Goal: Communication & Community: Answer question/provide support

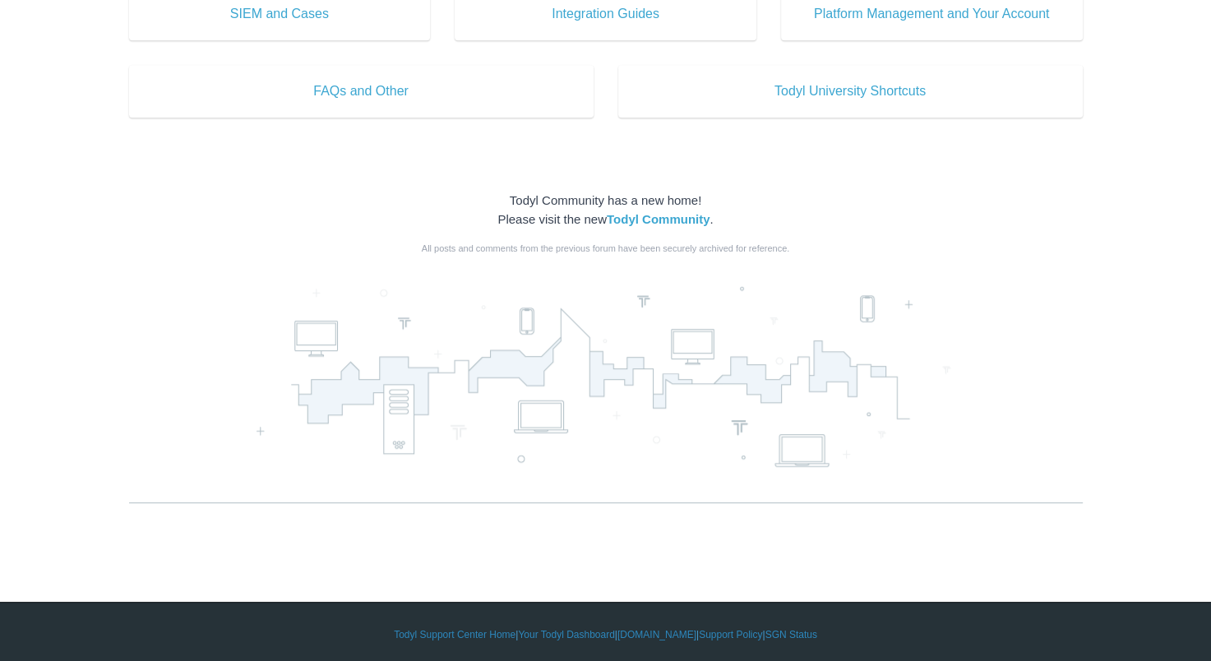
scroll to position [934, 0]
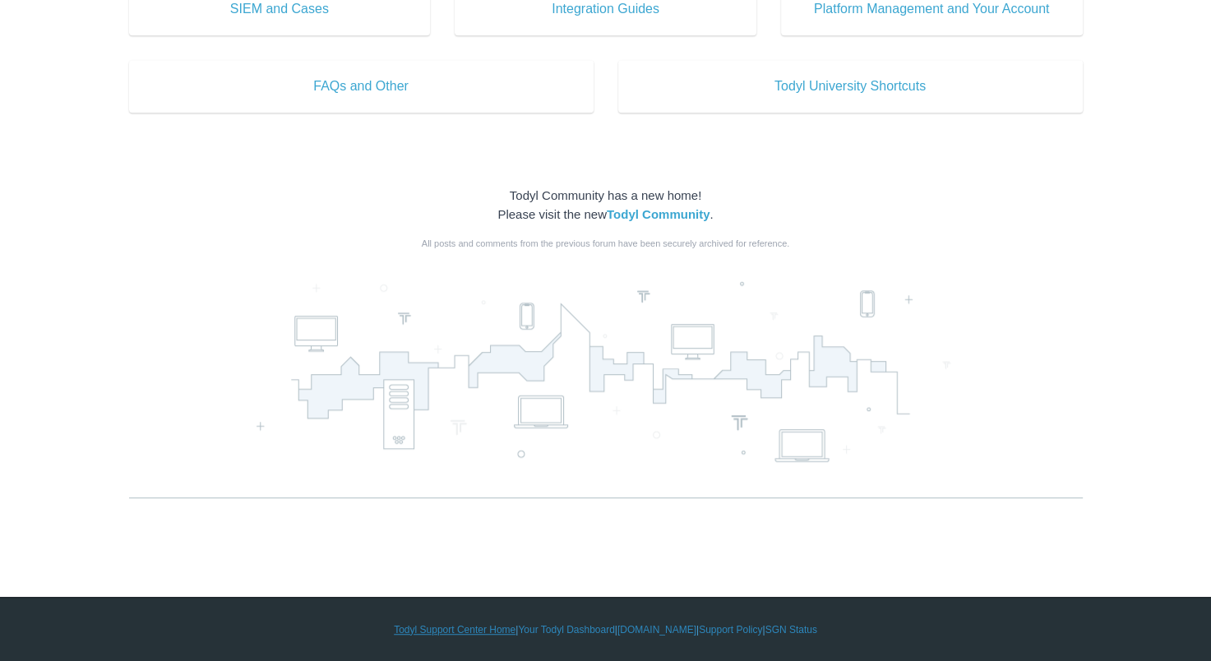
click at [460, 631] on link "Todyl Support Center Home" at bounding box center [455, 629] width 122 height 15
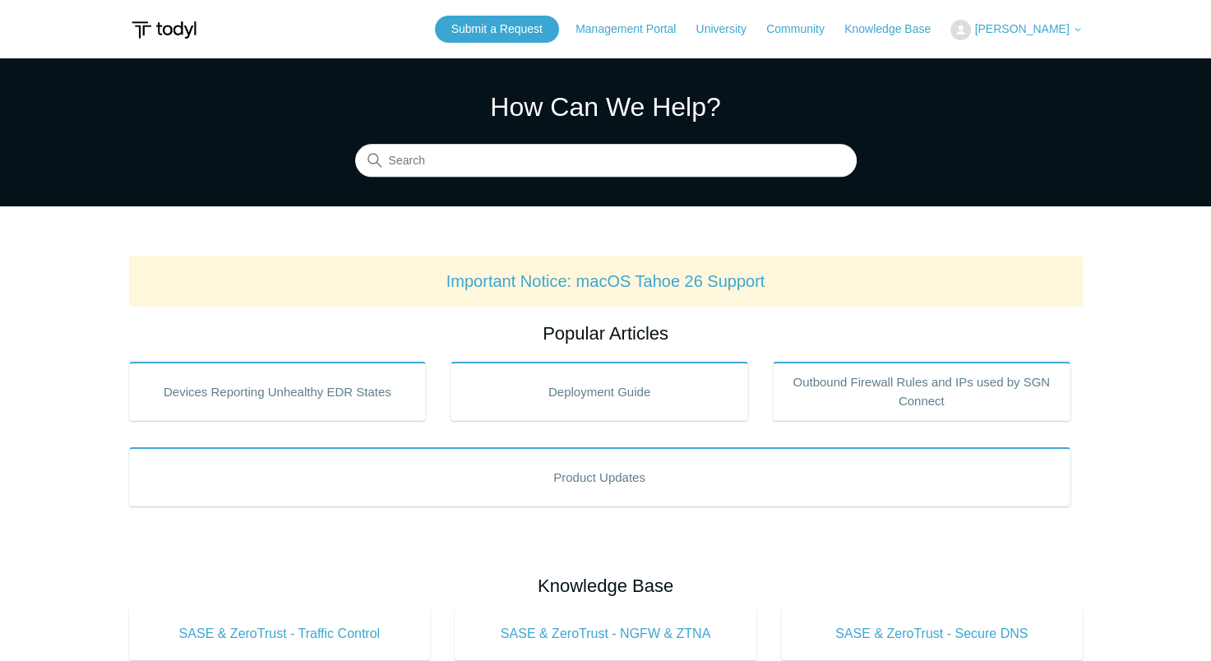
click at [1025, 31] on span "[PERSON_NAME]" at bounding box center [1021, 28] width 95 height 13
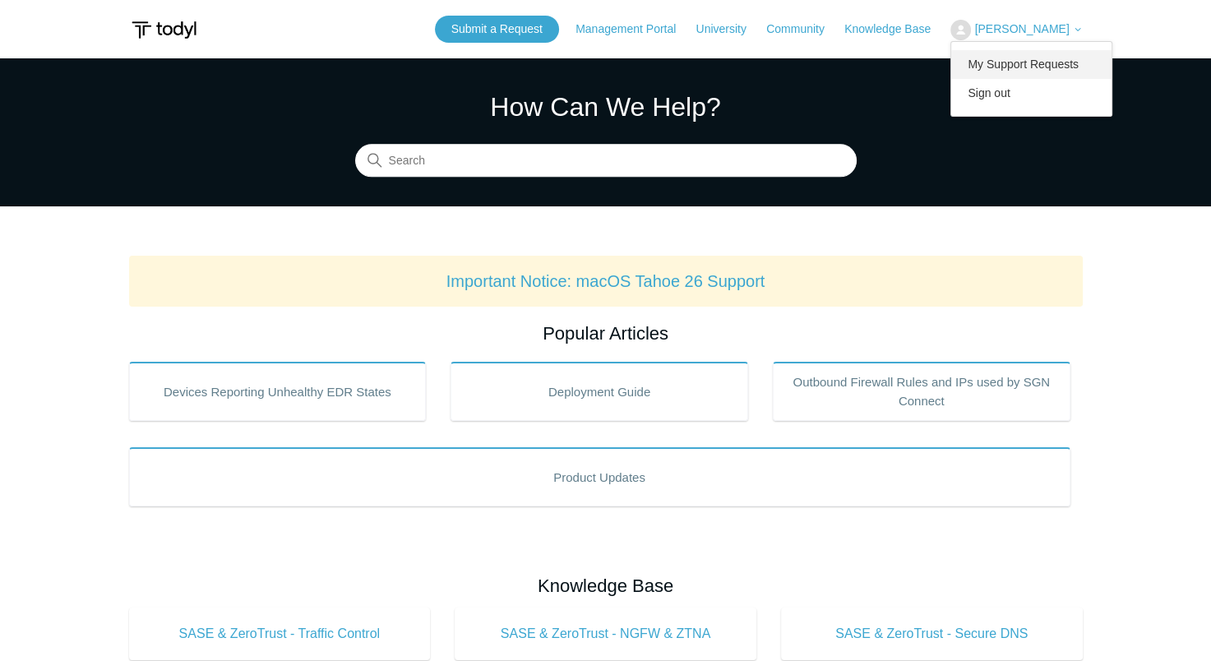
click at [1029, 61] on link "My Support Requests" at bounding box center [1031, 64] width 160 height 29
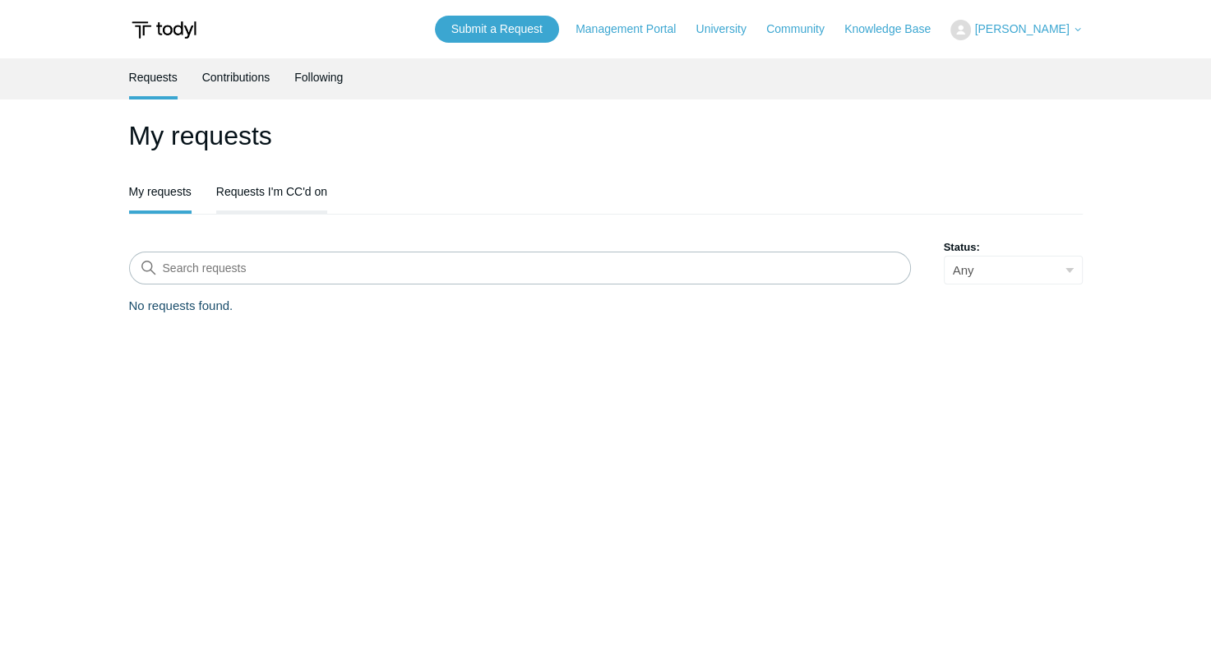
click at [280, 192] on link "Requests I'm CC'd on" at bounding box center [271, 190] width 111 height 35
click at [241, 82] on link "Contributions" at bounding box center [236, 75] width 68 height 35
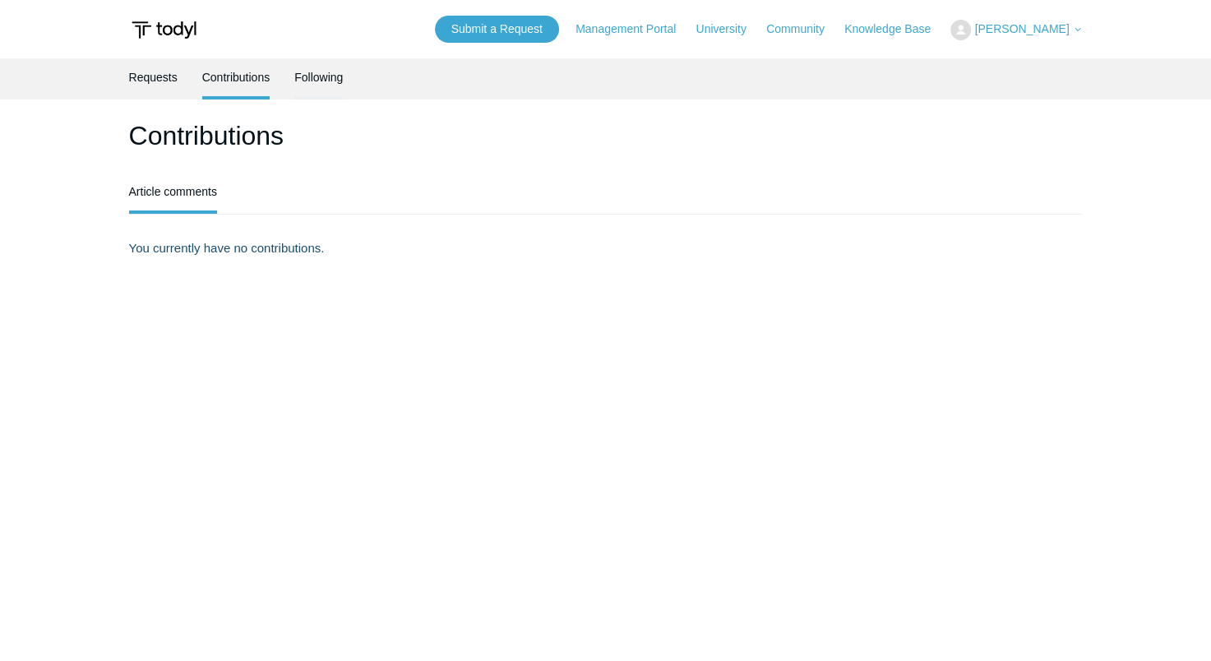
click at [308, 82] on link "Following" at bounding box center [318, 75] width 49 height 35
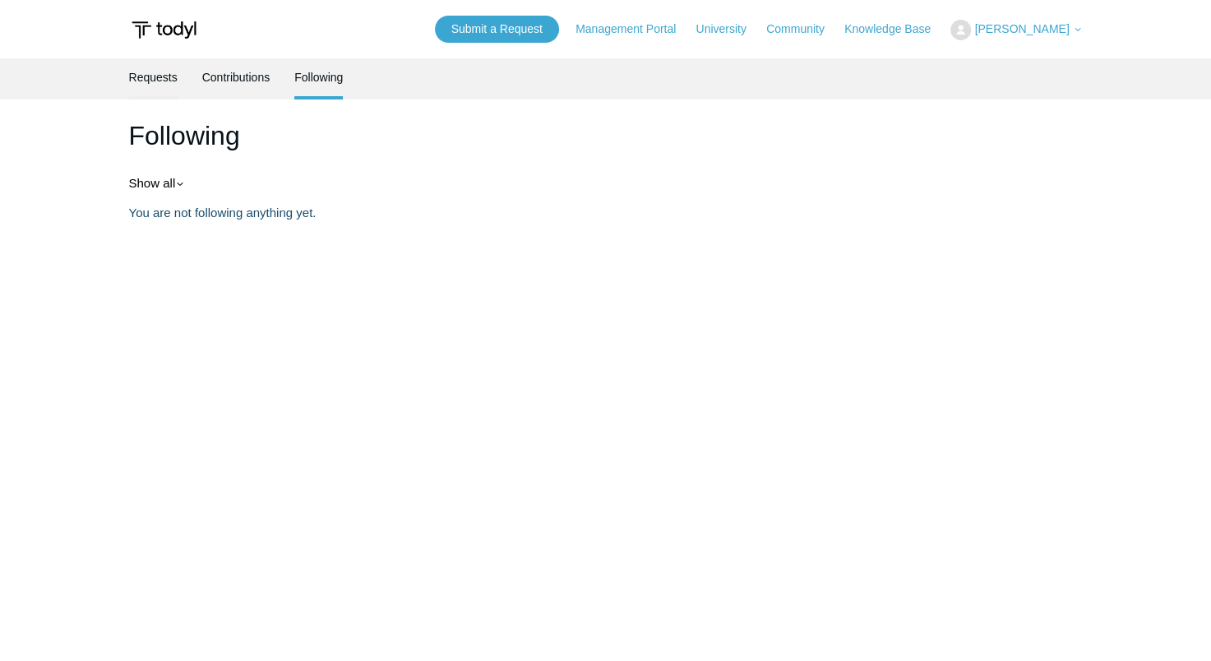
click at [174, 92] on link "Requests" at bounding box center [153, 75] width 49 height 35
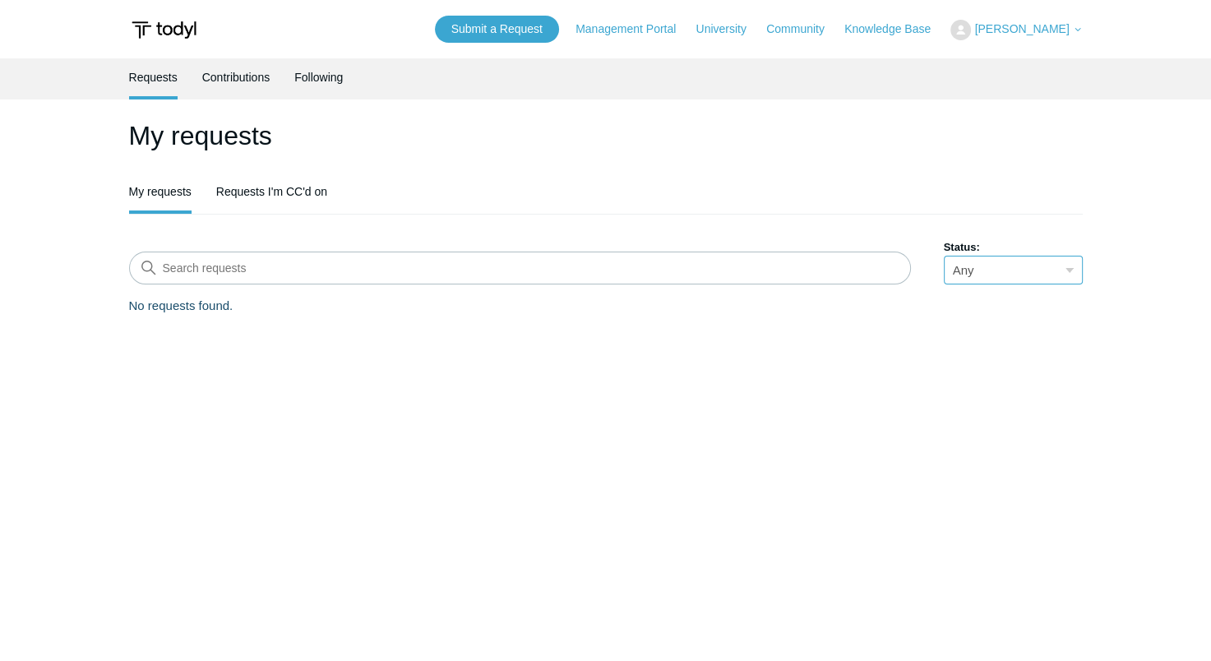
click at [974, 274] on select "Any Open Awaiting your reply Solved" at bounding box center [1013, 270] width 139 height 29
click at [656, 373] on main "Requests Contributions Following My requests My requests Requests I'm CC'd on S…" at bounding box center [605, 355] width 1211 height 595
click at [1020, 33] on span "[PERSON_NAME]" at bounding box center [1021, 28] width 95 height 13
click at [761, 102] on main "Requests Contributions Following My requests My requests Requests I'm CC'd on S…" at bounding box center [605, 355] width 1211 height 595
click at [622, 449] on main "Requests Contributions Following My requests My requests Requests I'm CC'd on S…" at bounding box center [605, 355] width 1211 height 595
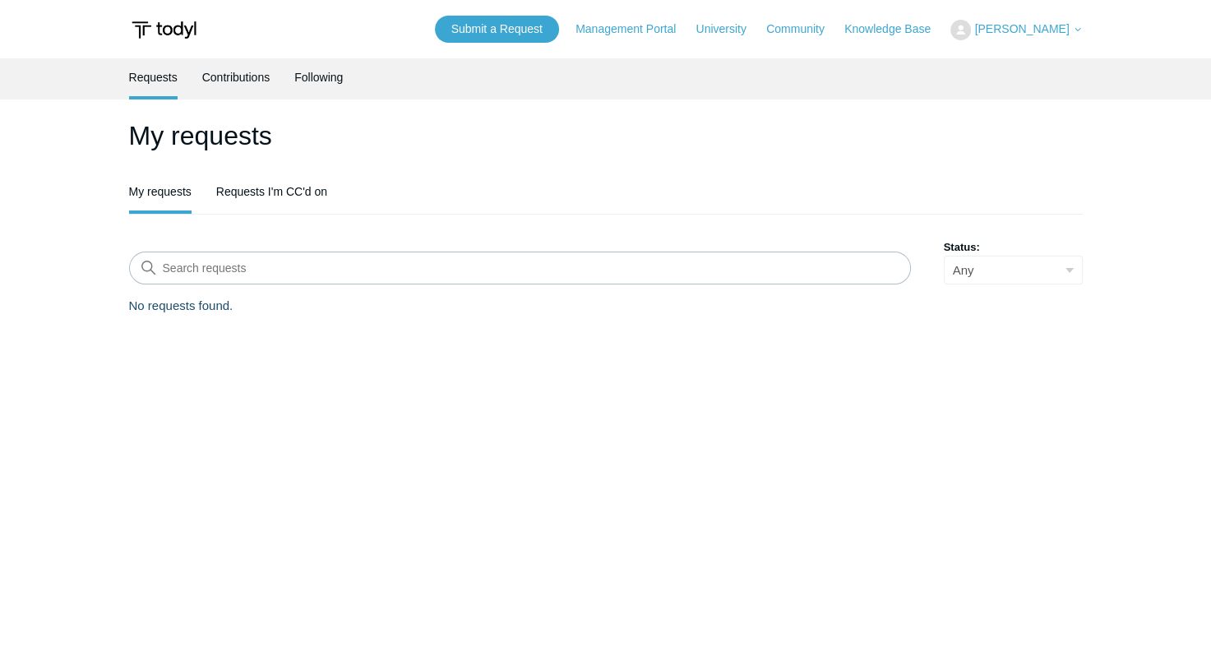
click at [1029, 32] on span "[PERSON_NAME]" at bounding box center [1021, 28] width 95 height 13
click at [812, 93] on ul "Requests Contributions Following" at bounding box center [606, 78] width 954 height 41
click at [247, 82] on link "Contributions" at bounding box center [236, 75] width 68 height 35
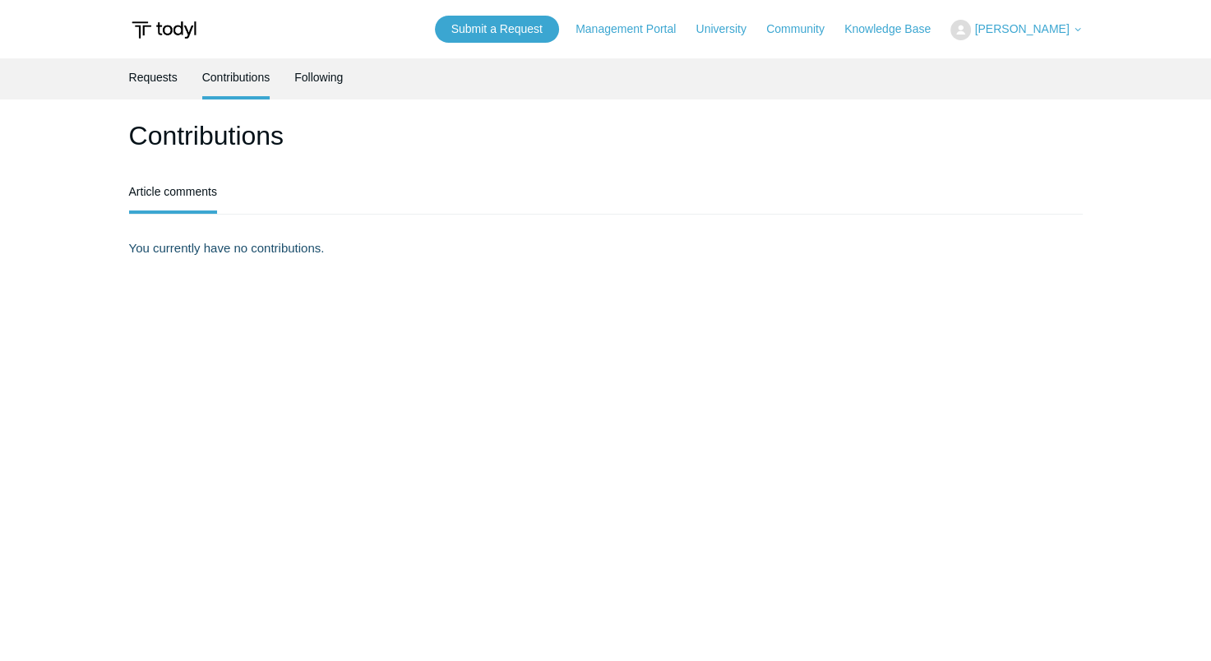
click at [185, 36] on img at bounding box center [164, 30] width 70 height 30
click at [148, 26] on img at bounding box center [164, 30] width 70 height 30
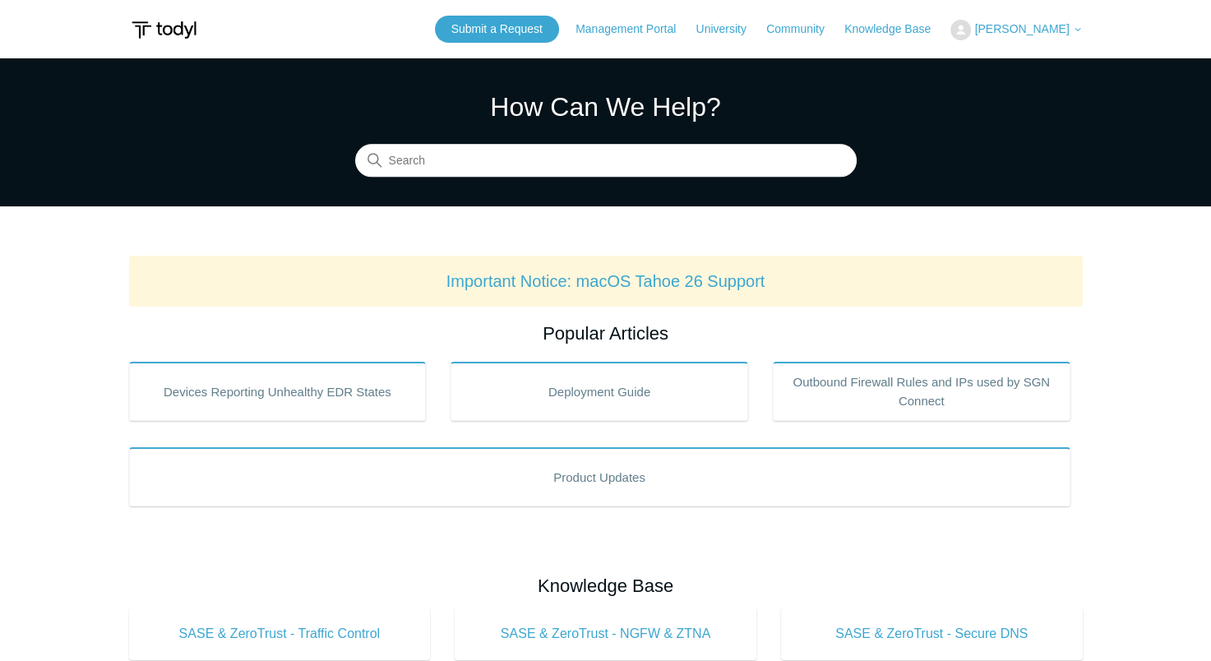
click at [1016, 33] on span "[PERSON_NAME]" at bounding box center [1021, 28] width 95 height 13
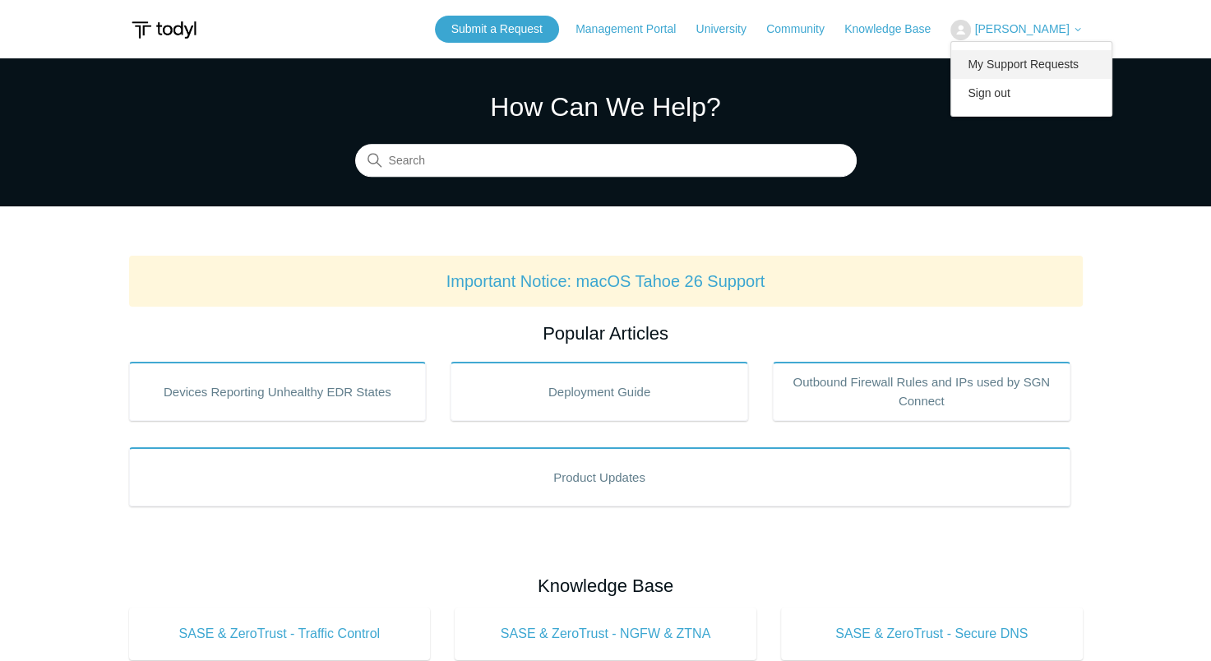
click at [1006, 67] on link "My Support Requests" at bounding box center [1031, 64] width 160 height 29
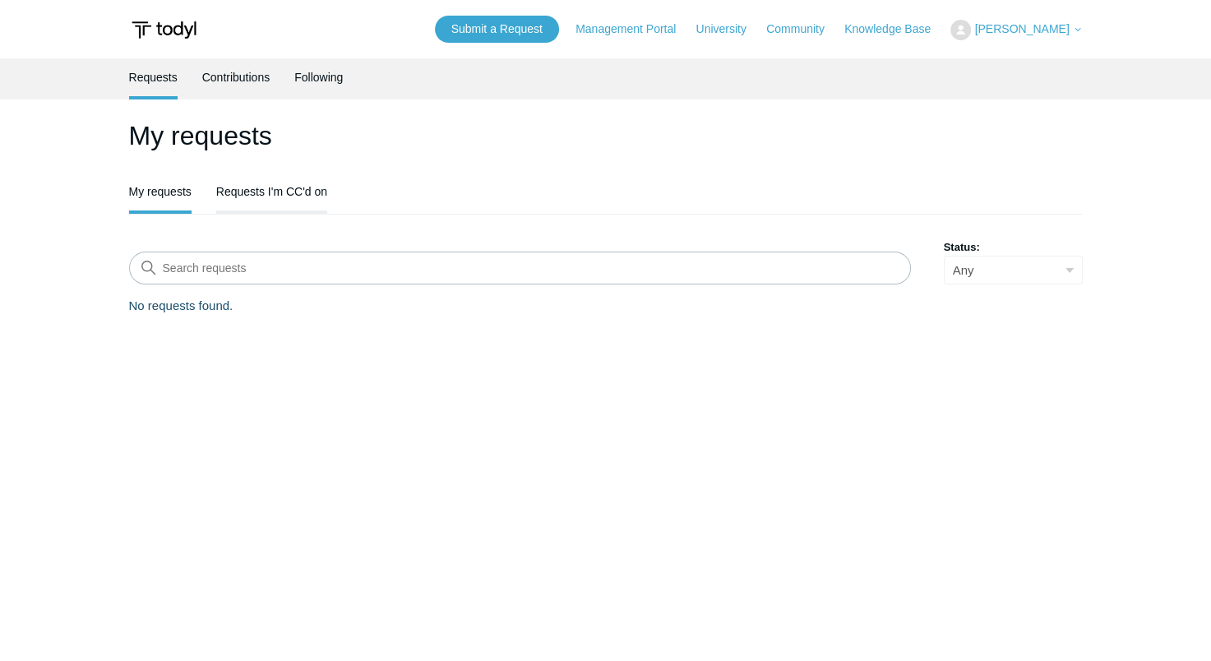
click at [289, 189] on link "Requests I'm CC'd on" at bounding box center [271, 190] width 111 height 35
click at [168, 194] on link "My requests" at bounding box center [160, 190] width 62 height 35
click at [254, 199] on link "Requests I'm CC'd on" at bounding box center [271, 190] width 111 height 35
click at [316, 85] on link "Following" at bounding box center [318, 75] width 49 height 35
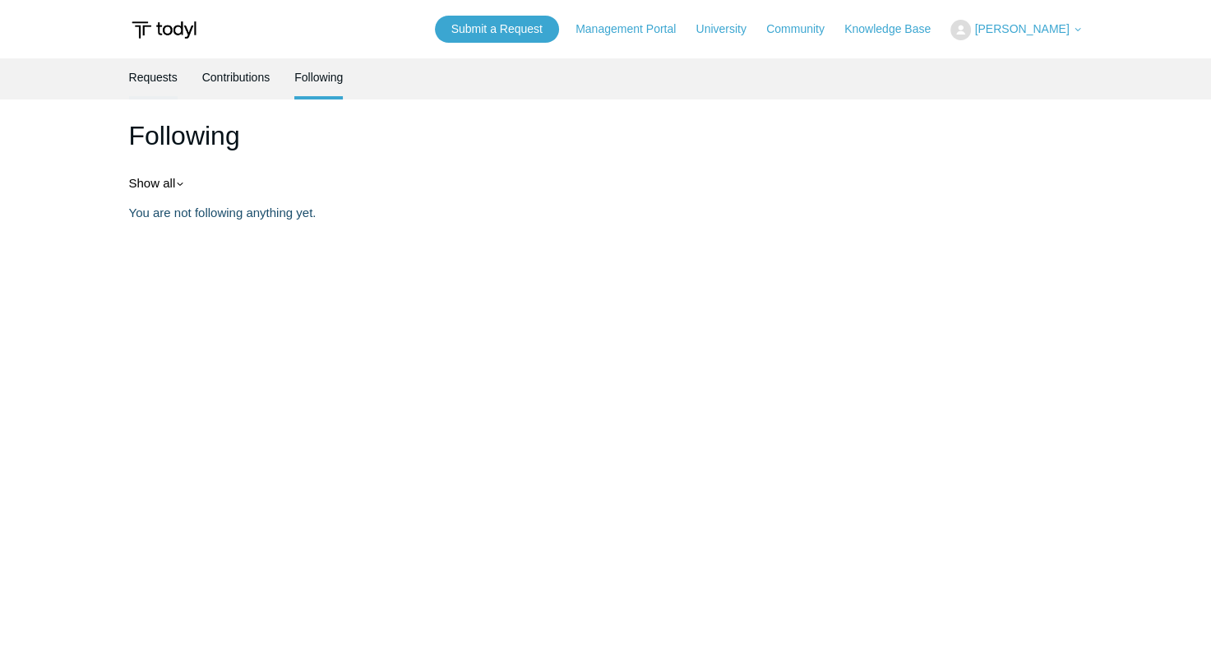
click at [170, 82] on link "Requests" at bounding box center [153, 75] width 49 height 35
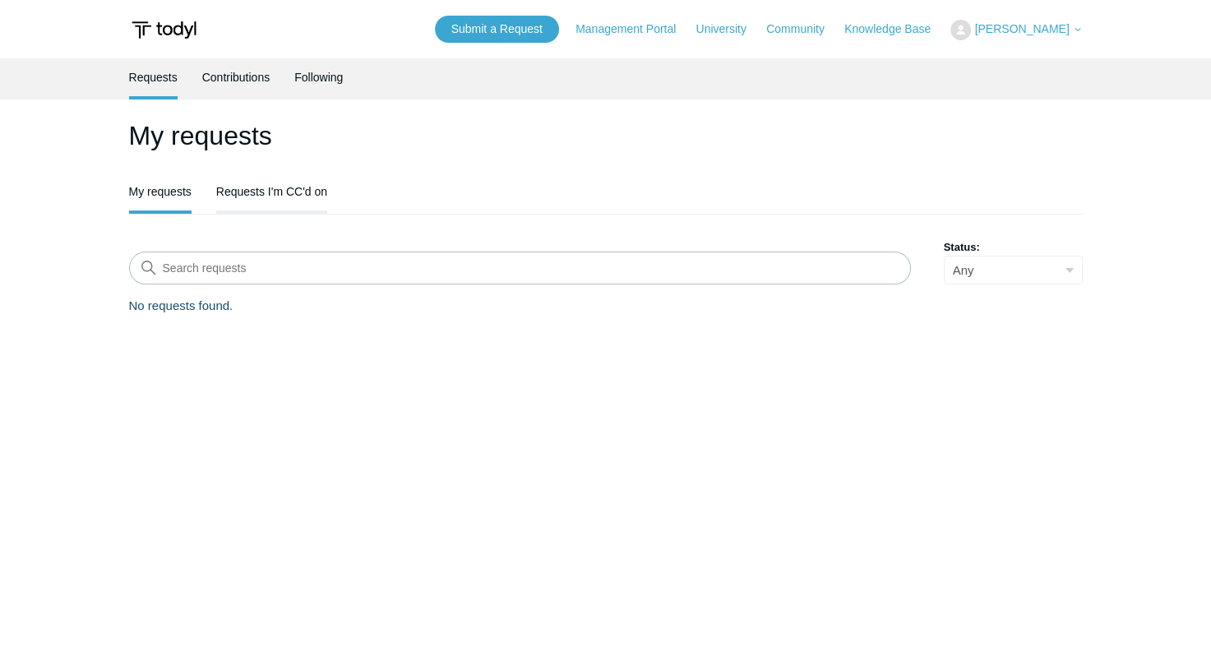
click at [267, 180] on link "Requests I'm CC'd on" at bounding box center [271, 190] width 111 height 35
click at [160, 180] on link "My requests" at bounding box center [160, 190] width 62 height 35
click at [278, 201] on link "Requests I'm CC'd on" at bounding box center [271, 192] width 111 height 38
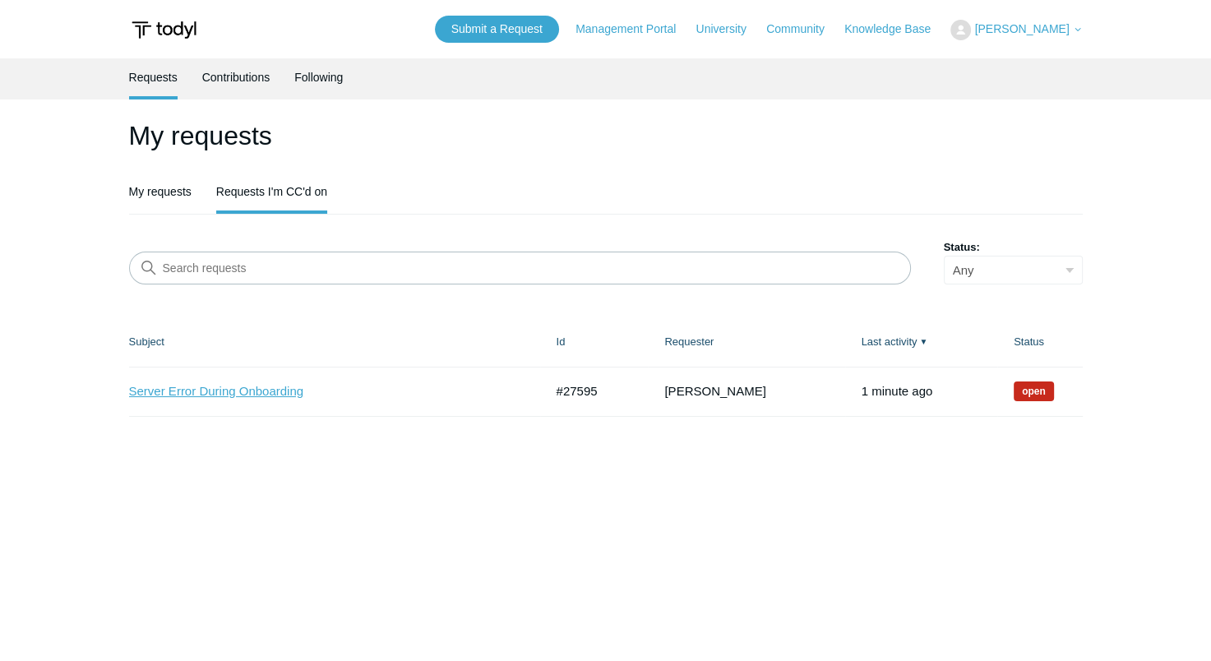
click at [212, 392] on link "Server Error During Onboarding" at bounding box center [324, 391] width 391 height 19
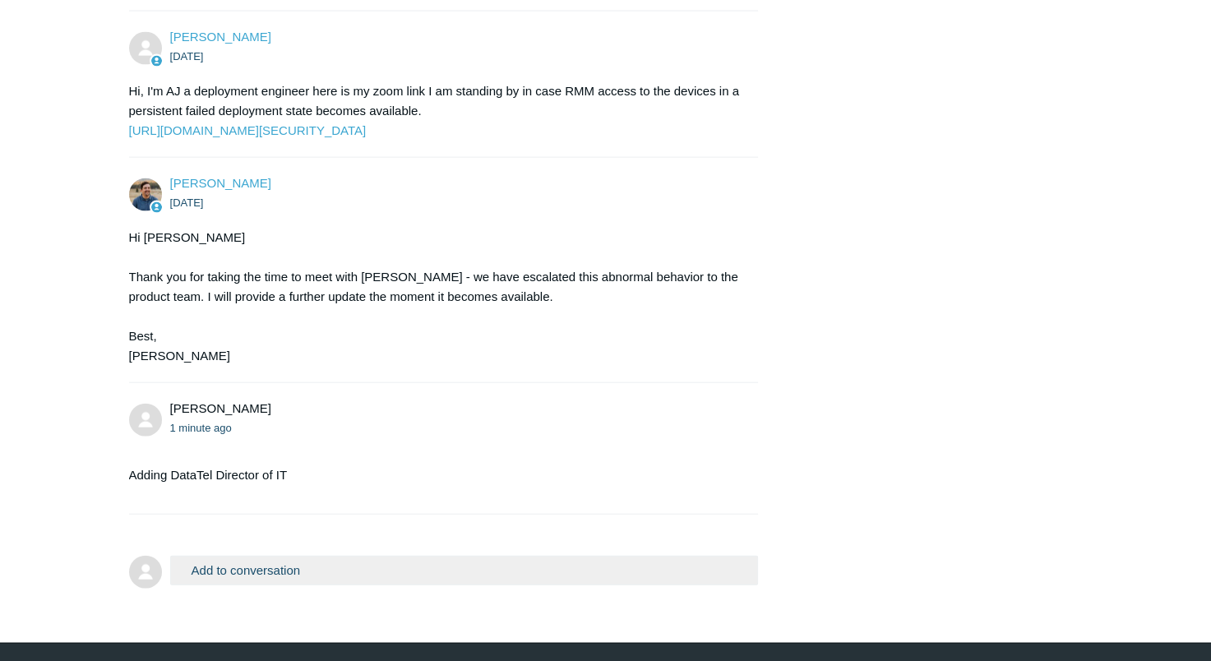
scroll to position [3653, 0]
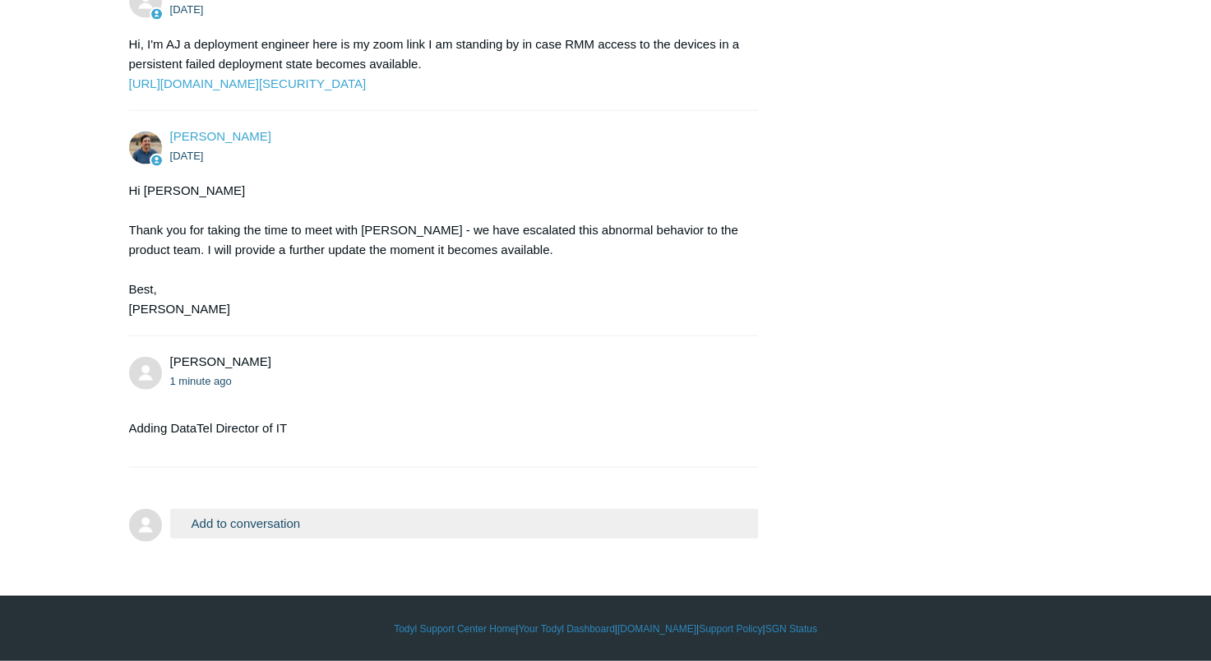
click at [539, 528] on button "Add to conversation" at bounding box center [464, 523] width 589 height 29
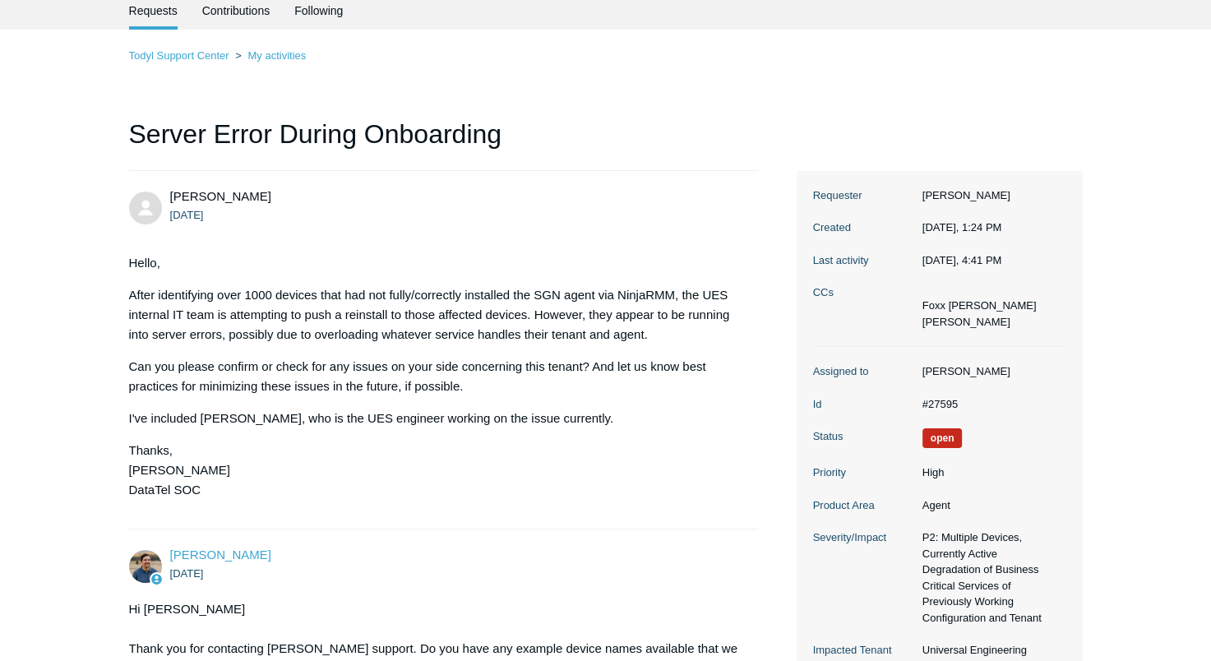
scroll to position [0, 0]
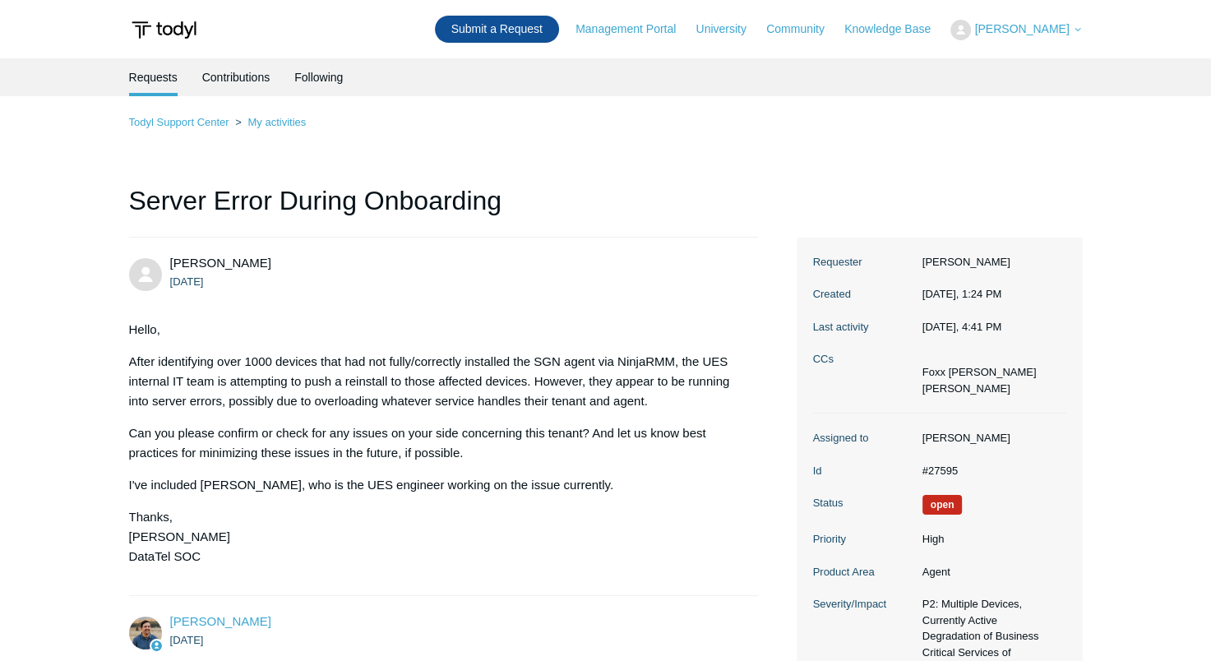
click at [520, 30] on link "Submit a Request" at bounding box center [497, 29] width 124 height 27
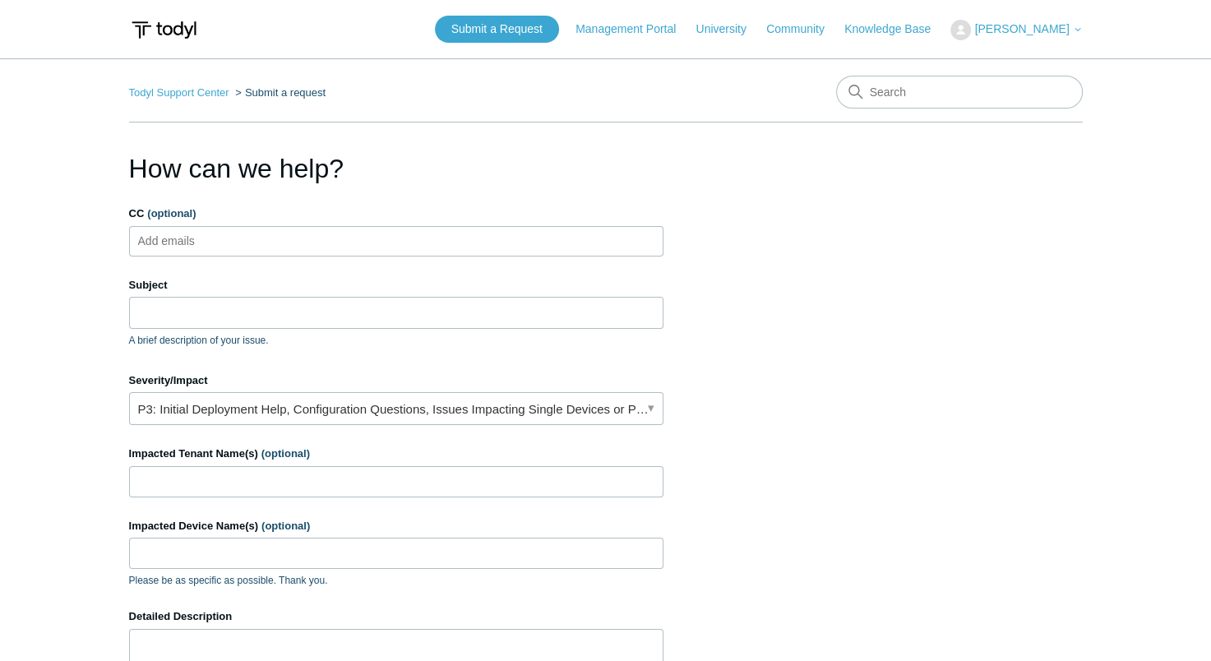
click at [1034, 30] on span "[PERSON_NAME]" at bounding box center [1021, 28] width 95 height 13
click at [1023, 58] on link "My Support Requests" at bounding box center [1031, 64] width 160 height 29
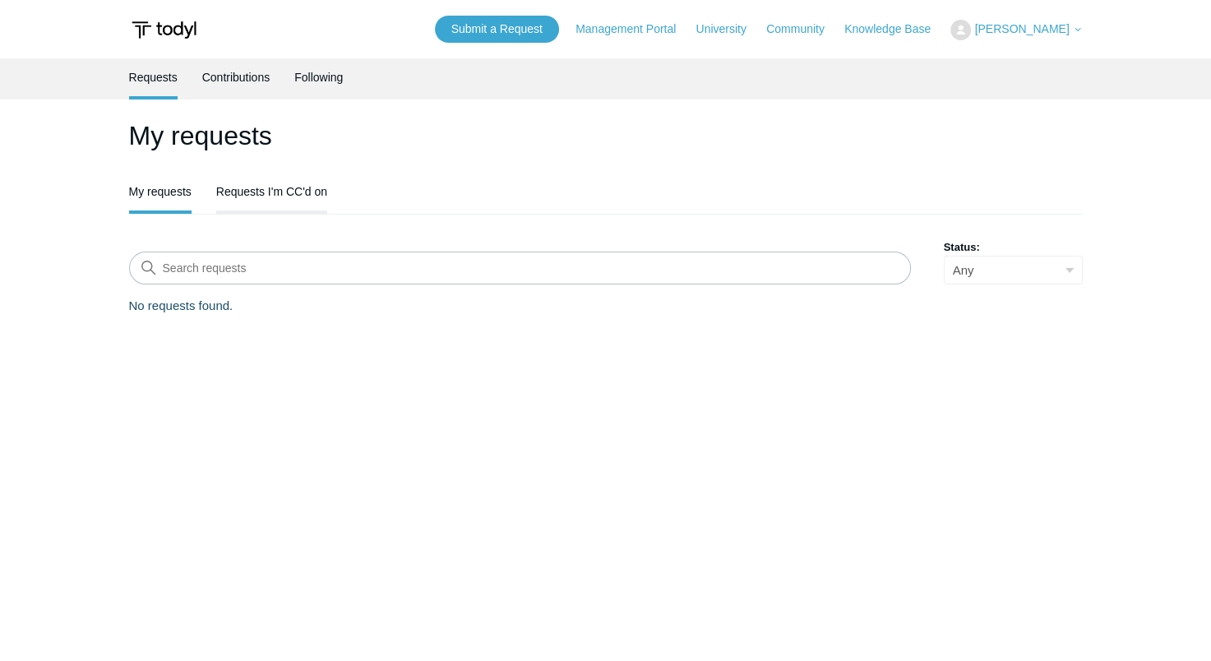
click at [287, 201] on link "Requests I'm CC'd on" at bounding box center [271, 190] width 111 height 35
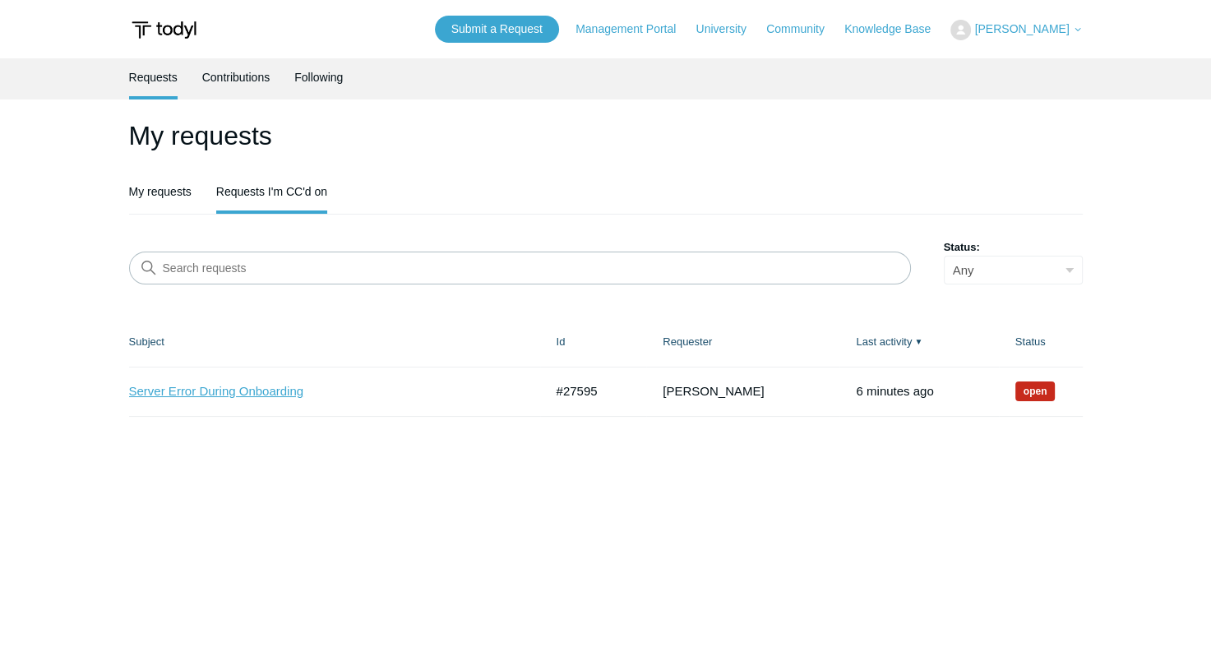
click at [218, 394] on link "Server Error During Onboarding" at bounding box center [324, 391] width 391 height 19
click at [516, 32] on link "Submit a Request" at bounding box center [497, 29] width 124 height 27
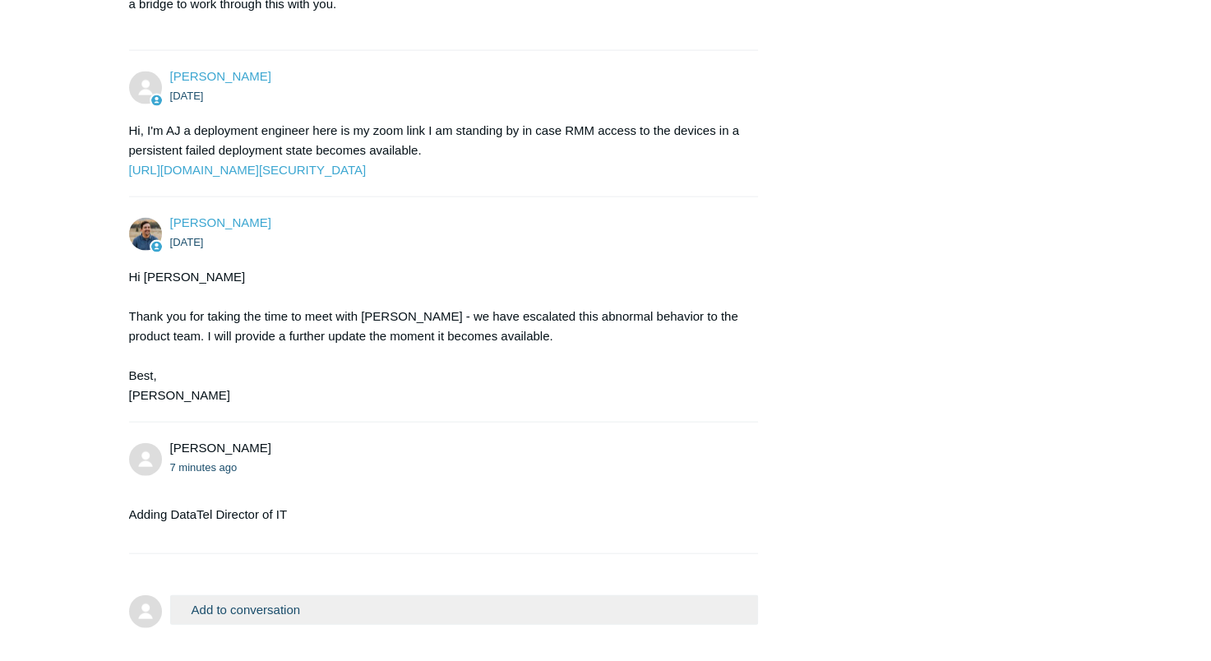
scroll to position [3653, 0]
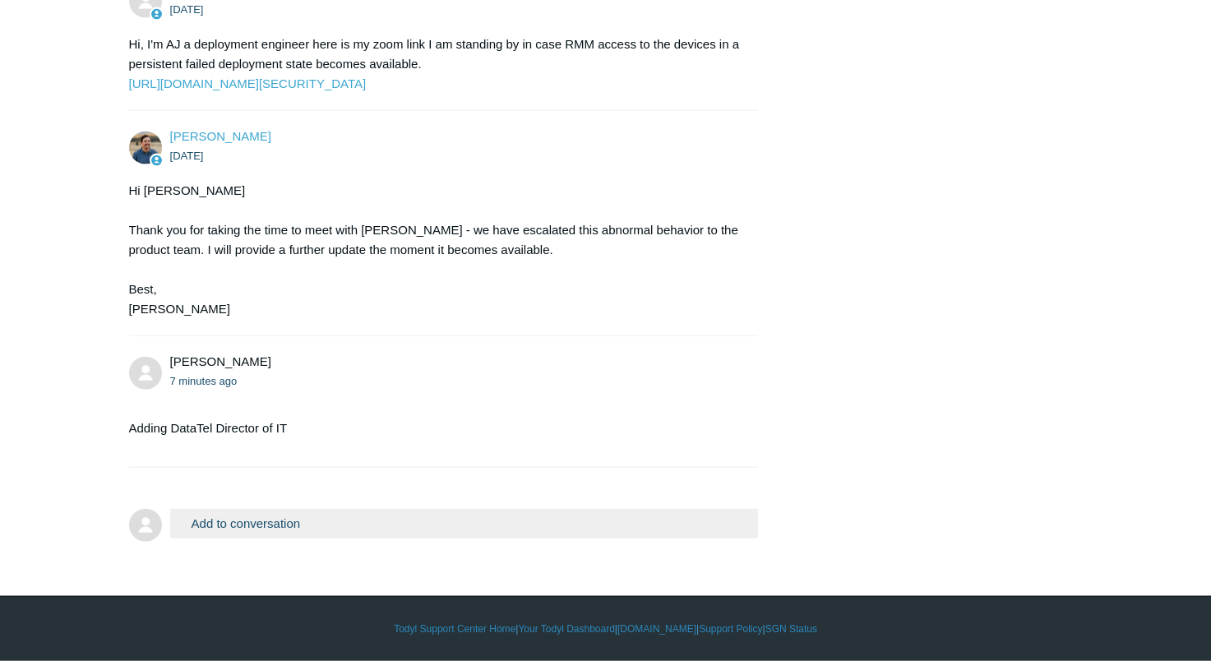
click at [349, 525] on button "Add to conversation" at bounding box center [464, 523] width 589 height 29
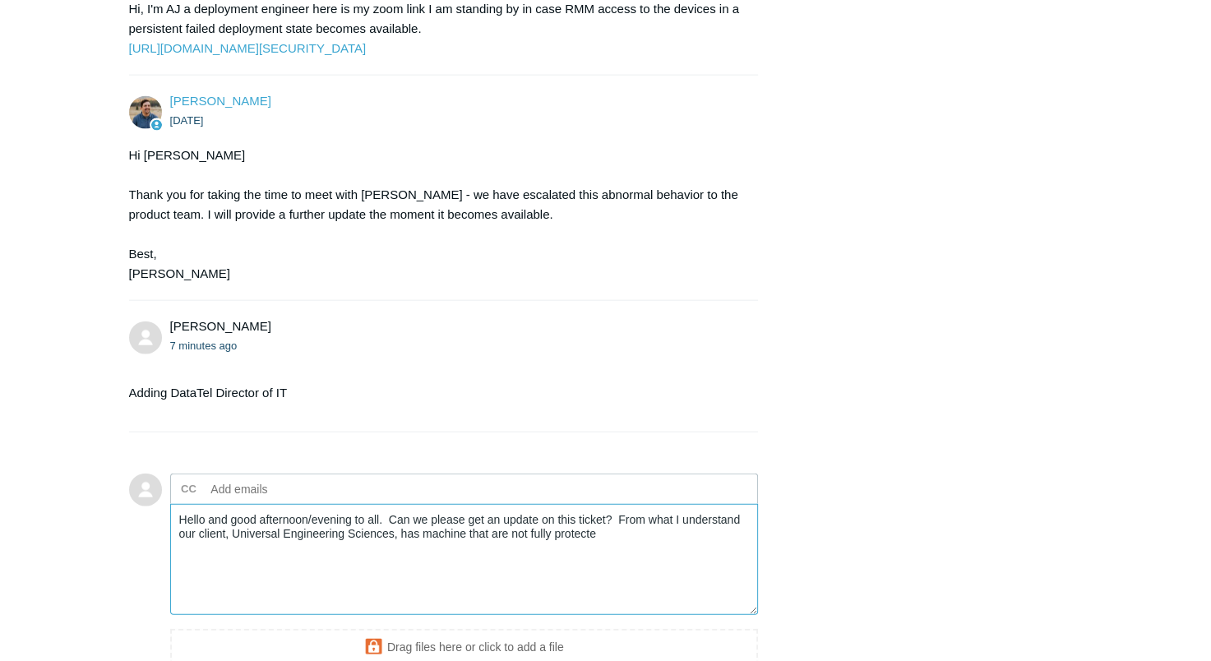
type textarea "Hello and good afternoon/evening to all. Can we please get an update on this ti…"
drag, startPoint x: 613, startPoint y: 572, endPoint x: 79, endPoint y: 544, distance: 535.2
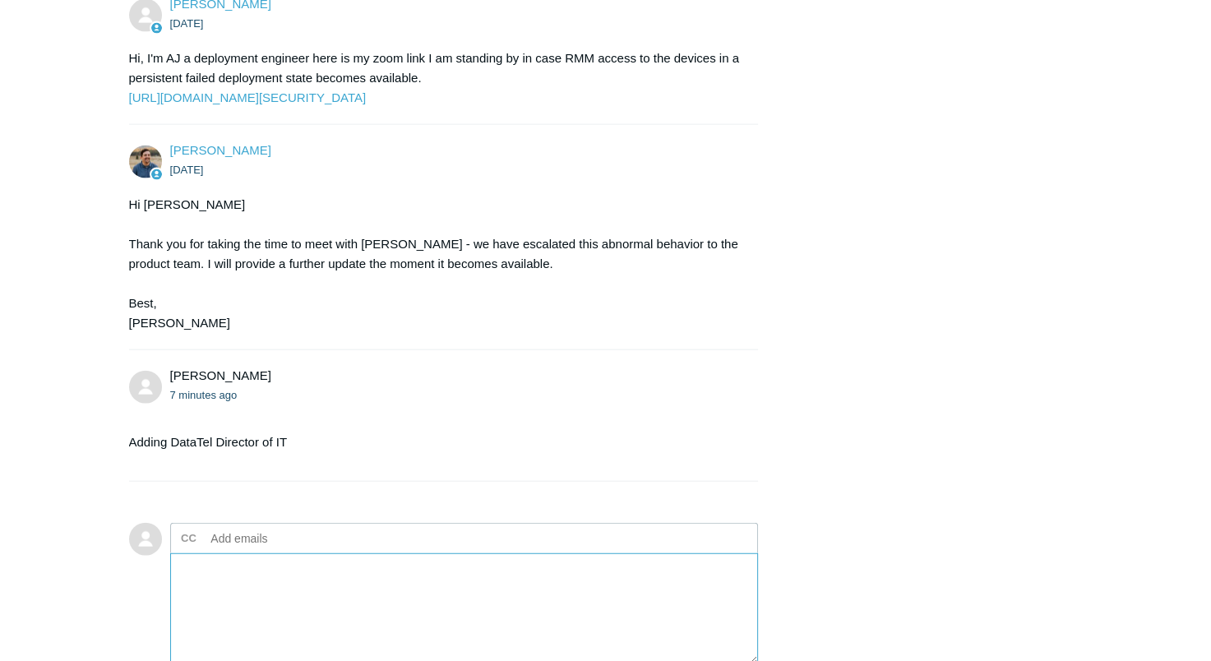
scroll to position [3454, 0]
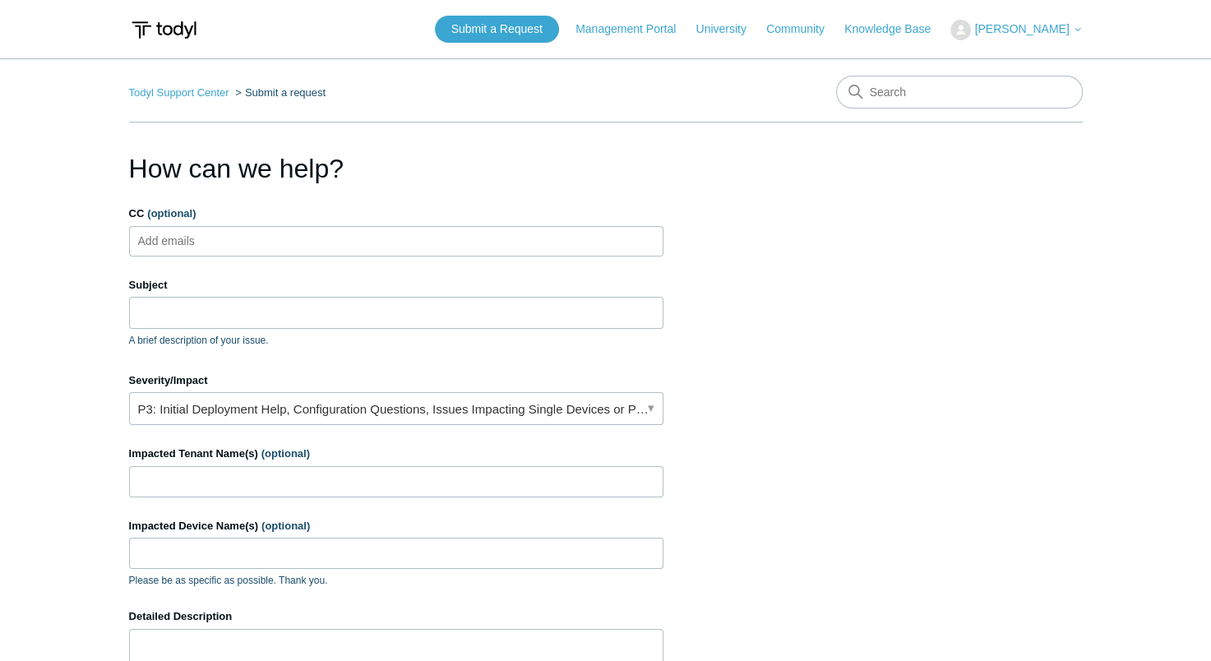
click at [362, 250] on ul "Add emails" at bounding box center [396, 241] width 535 height 30
type input "emurry@datatelco.com"
click at [319, 408] on link "P3: Initial Deployment Help, Configuration Questions, Issues Impacting Single D…" at bounding box center [396, 408] width 535 height 33
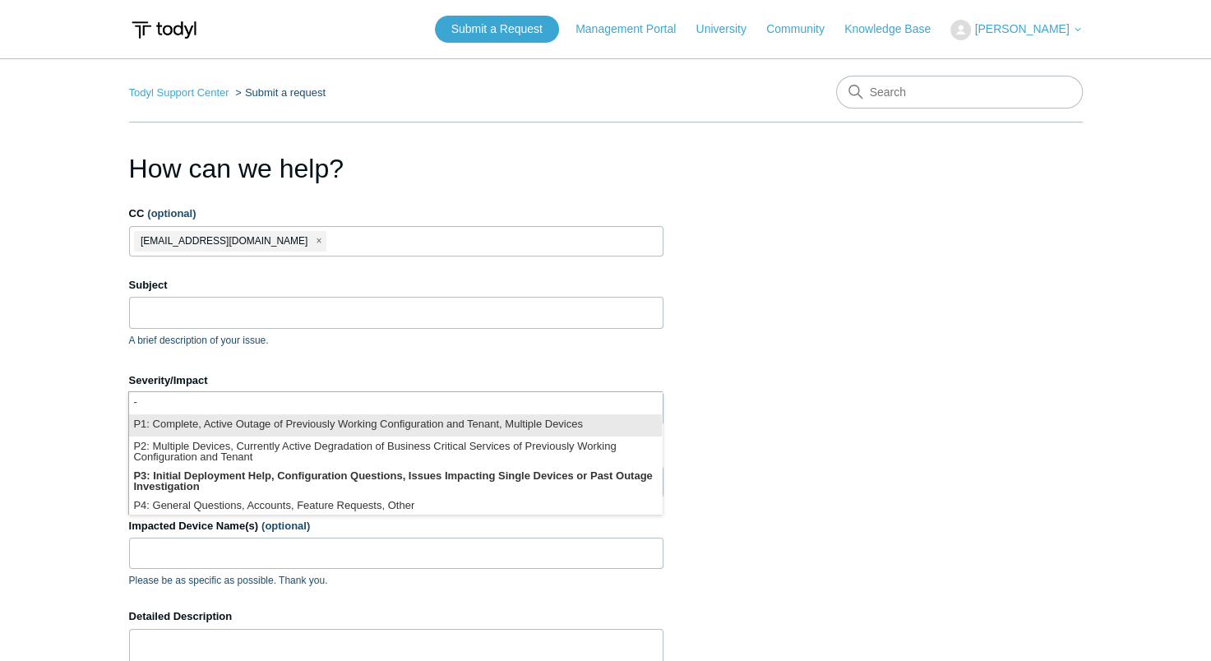
drag, startPoint x: 319, startPoint y: 408, endPoint x: 276, endPoint y: 424, distance: 45.8
click at [276, 424] on li "P1: Complete, Active Outage of Previously Working Configuration and Tenant, Mul…" at bounding box center [395, 425] width 533 height 22
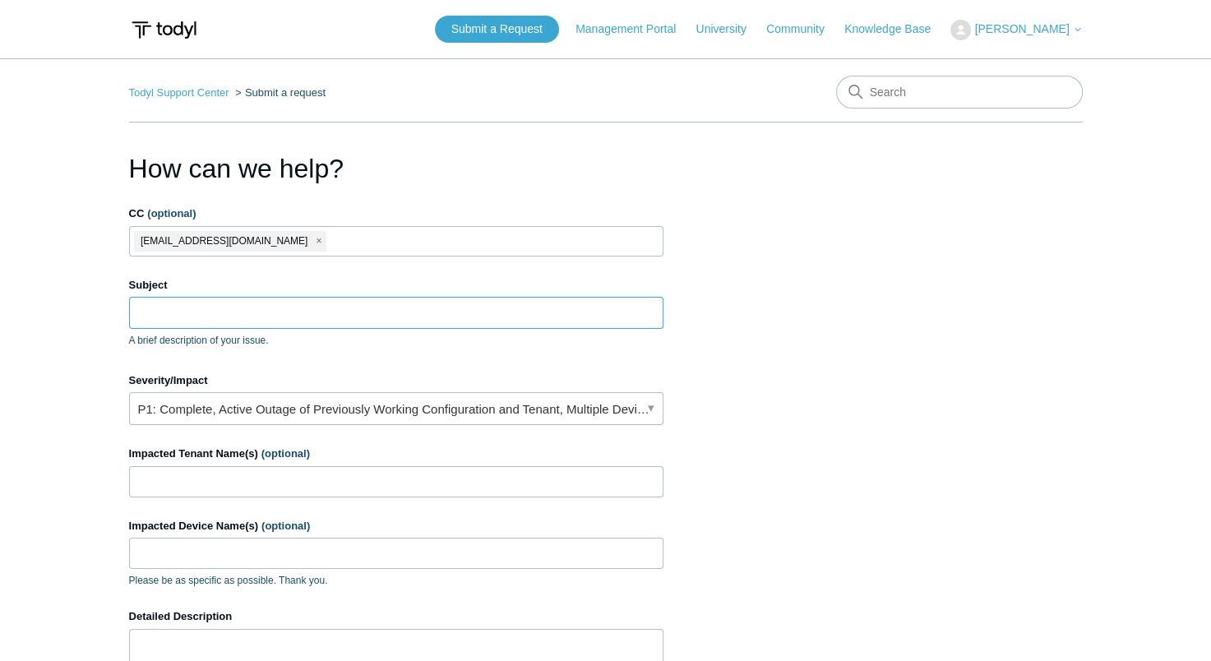
click at [248, 307] on input "Subject" at bounding box center [396, 312] width 535 height 31
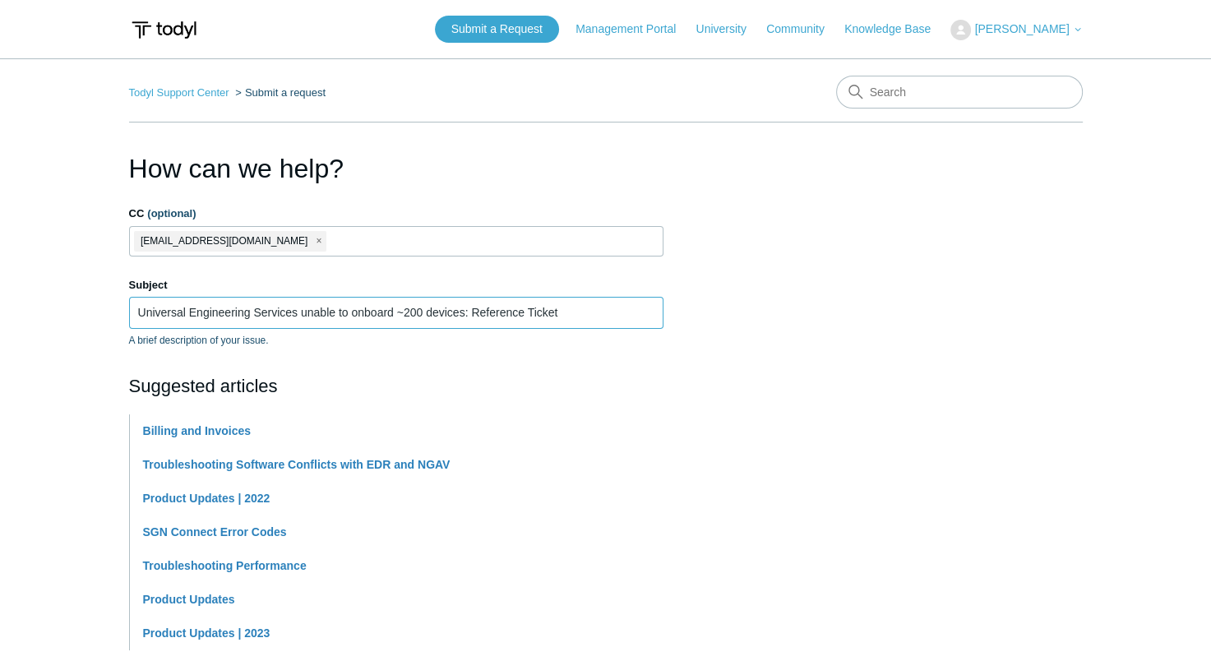
click at [576, 312] on input "Universal Engineering Services unable to onboard ~200 devices: Reference Ticket" at bounding box center [396, 312] width 535 height 31
paste input "27595"
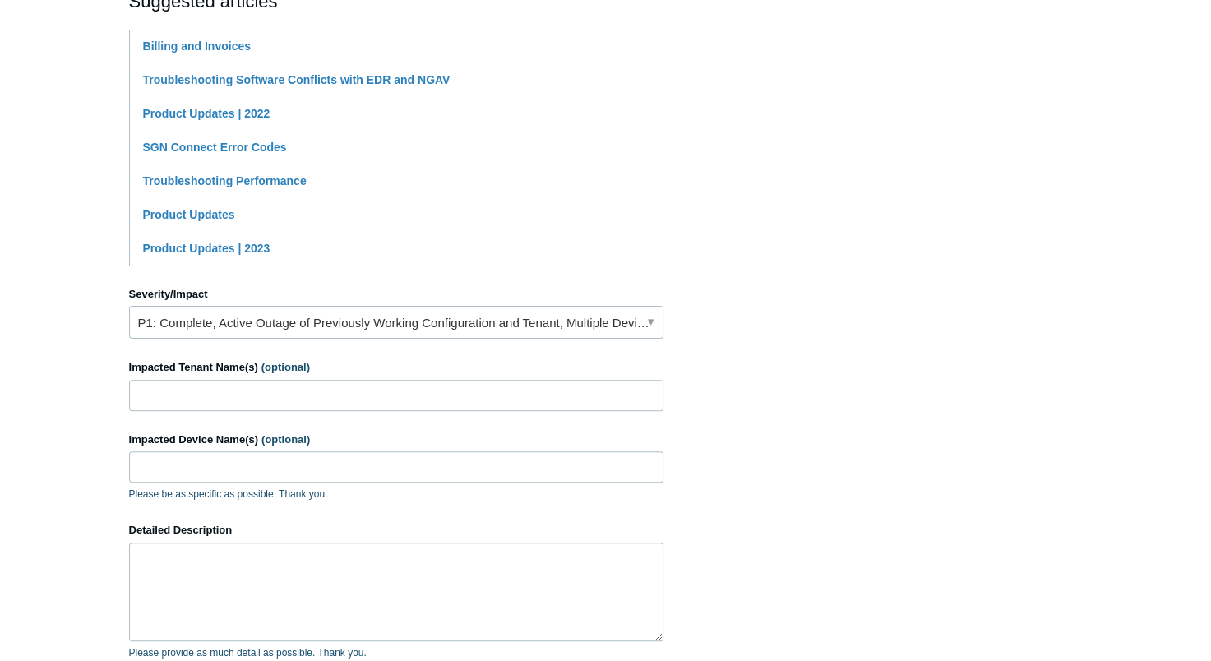
scroll to position [411, 0]
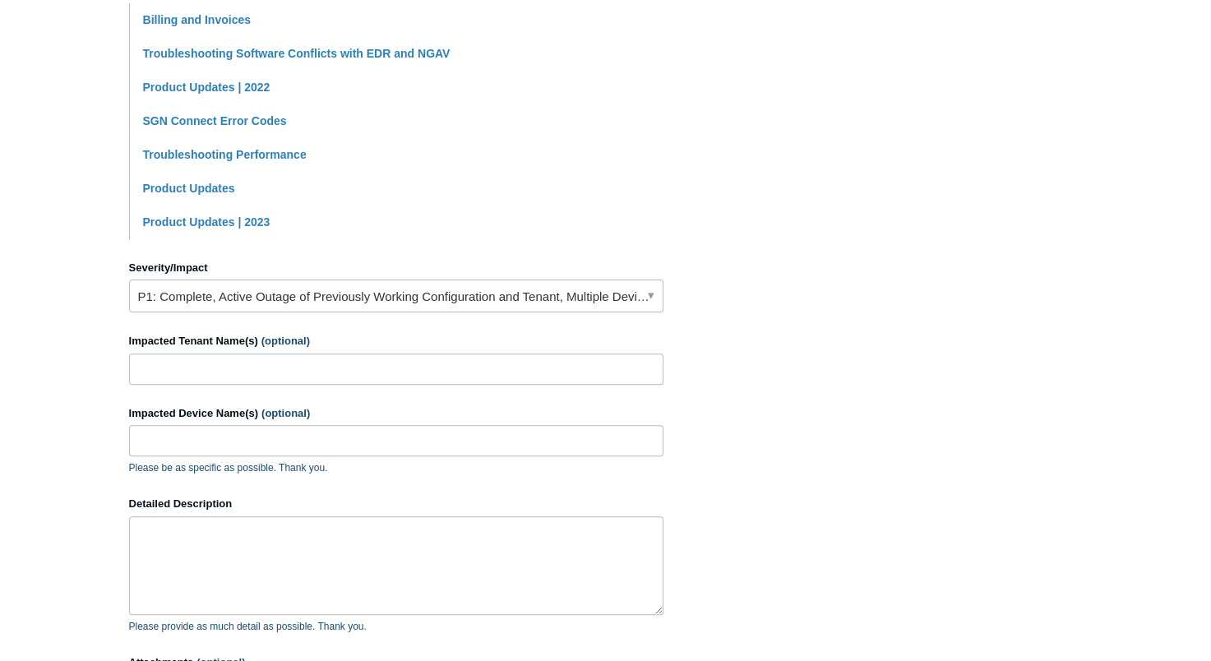
type input "Universal Engineering Services unable to onboard ~200 devices: Reference Ticket…"
click at [367, 365] on input "Impacted Tenant Name(s) (optional)" at bounding box center [396, 369] width 535 height 31
type input "Universal Engineering Services"
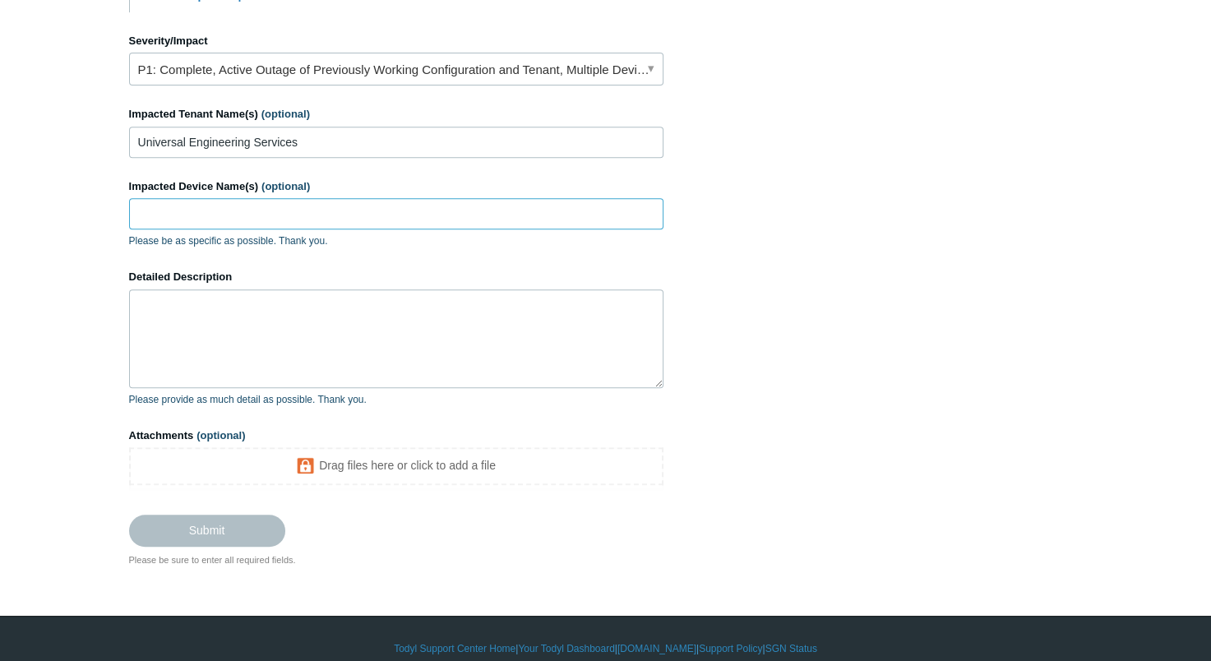
scroll to position [656, 0]
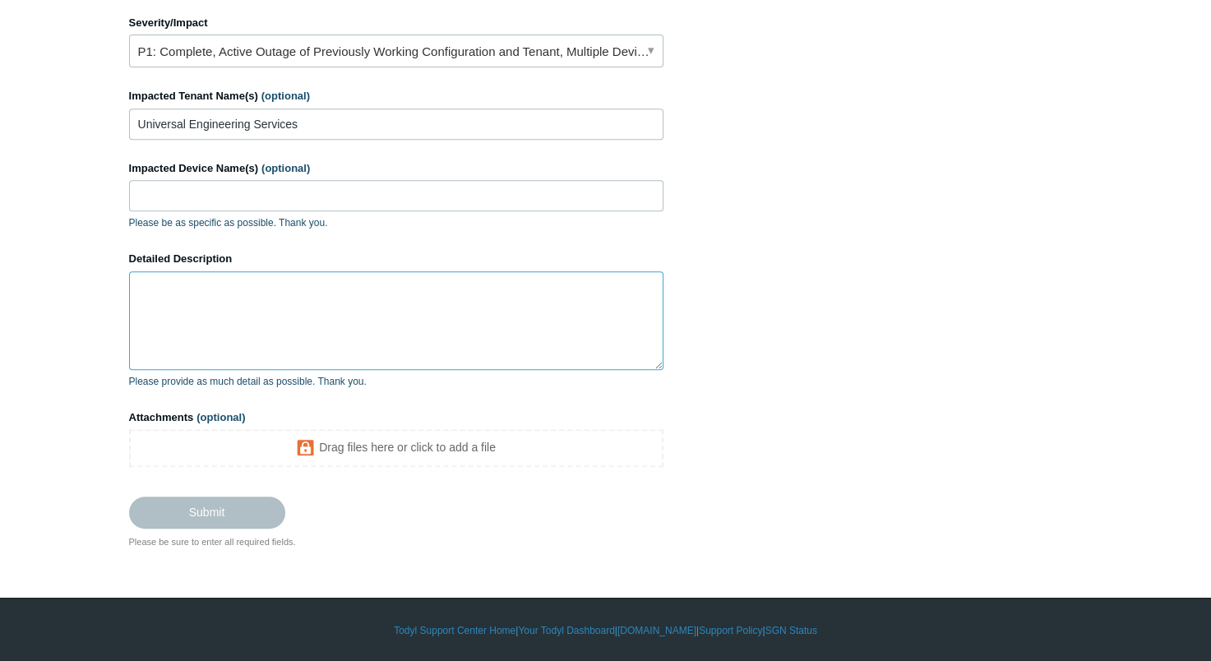
click at [379, 314] on textarea "Detailed Description" at bounding box center [396, 320] width 535 height 99
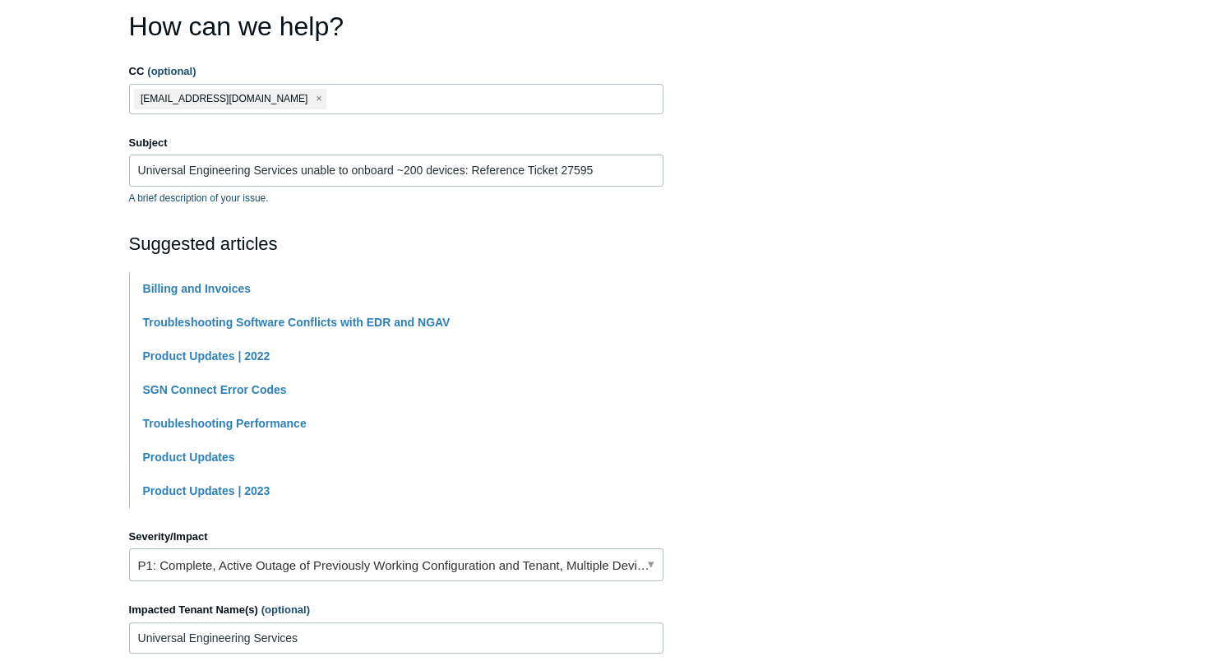
scroll to position [636, 0]
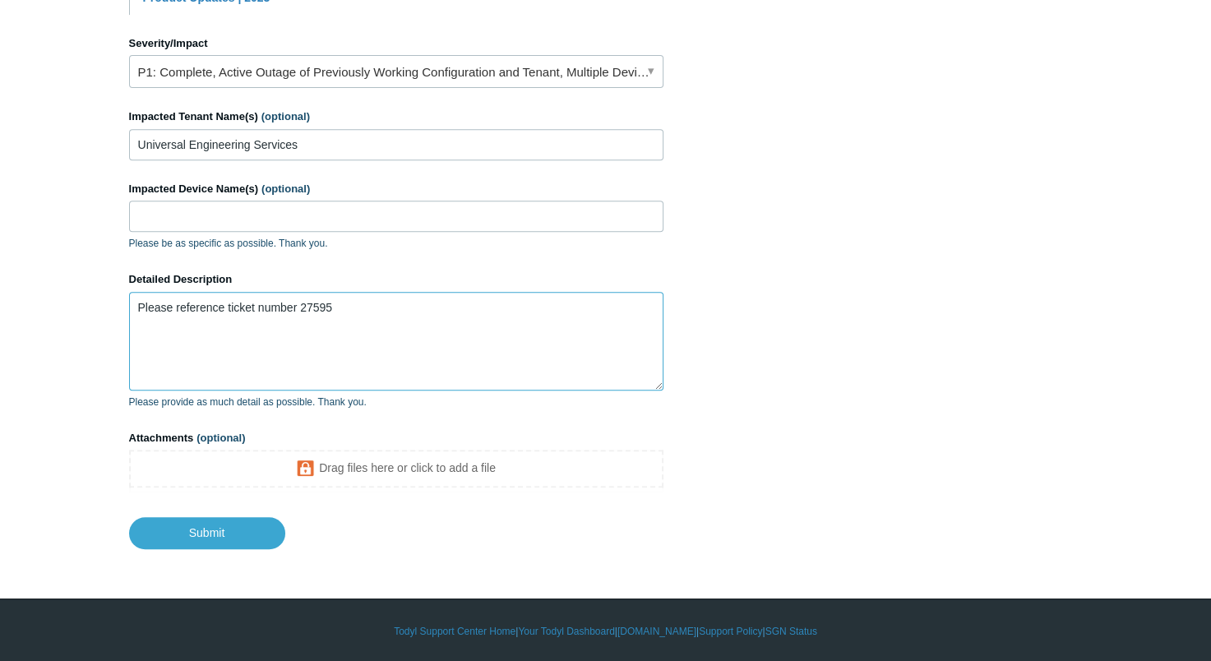
click at [134, 306] on textarea "Please reference ticket number 27595" at bounding box center [396, 341] width 535 height 99
click at [357, 302] on textarea "Please reference ticket number 27595" at bounding box center [396, 341] width 535 height 99
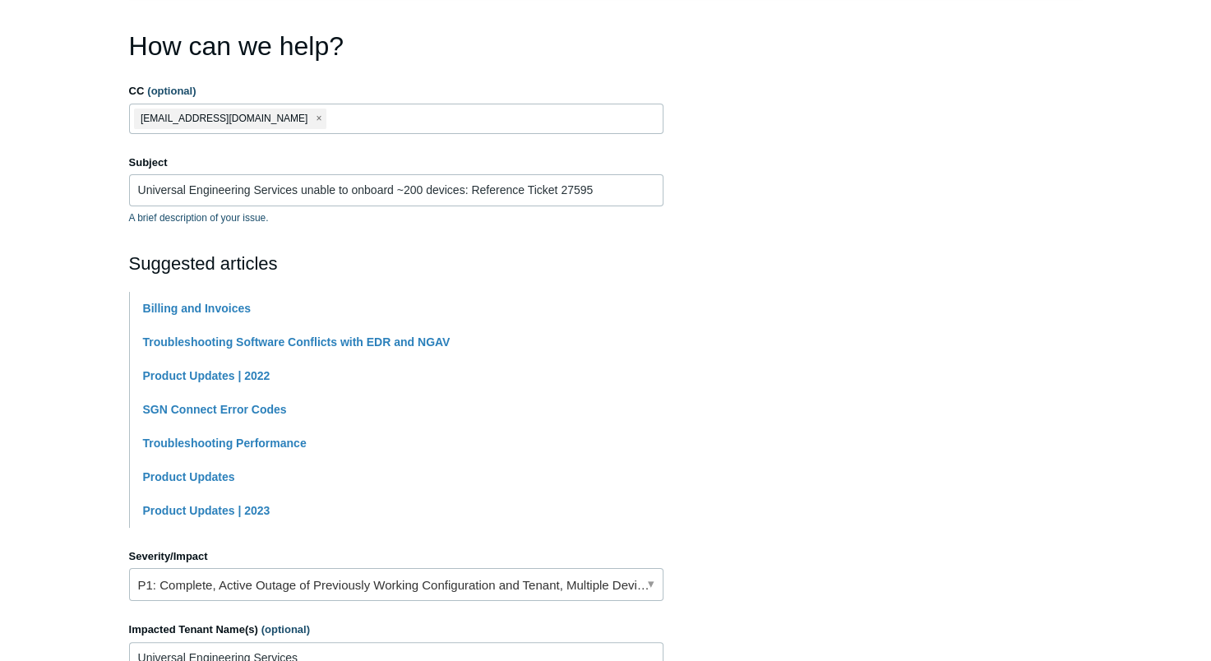
scroll to position [0, 0]
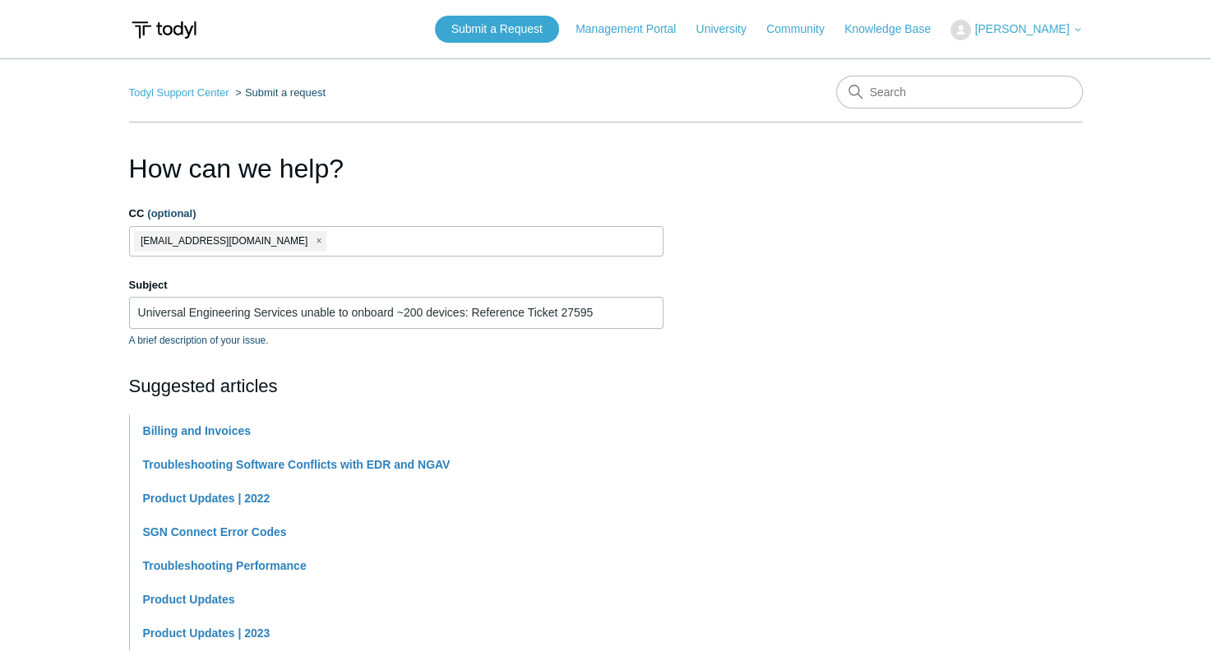
type textarea "Please reference ticket number 27595"
click at [346, 247] on ul "emurry@datatelco.com" at bounding box center [396, 241] width 535 height 30
type input "sbinsacca@datatelco.com"
type input "b"
type input "sbinsacca@datatelco.com"
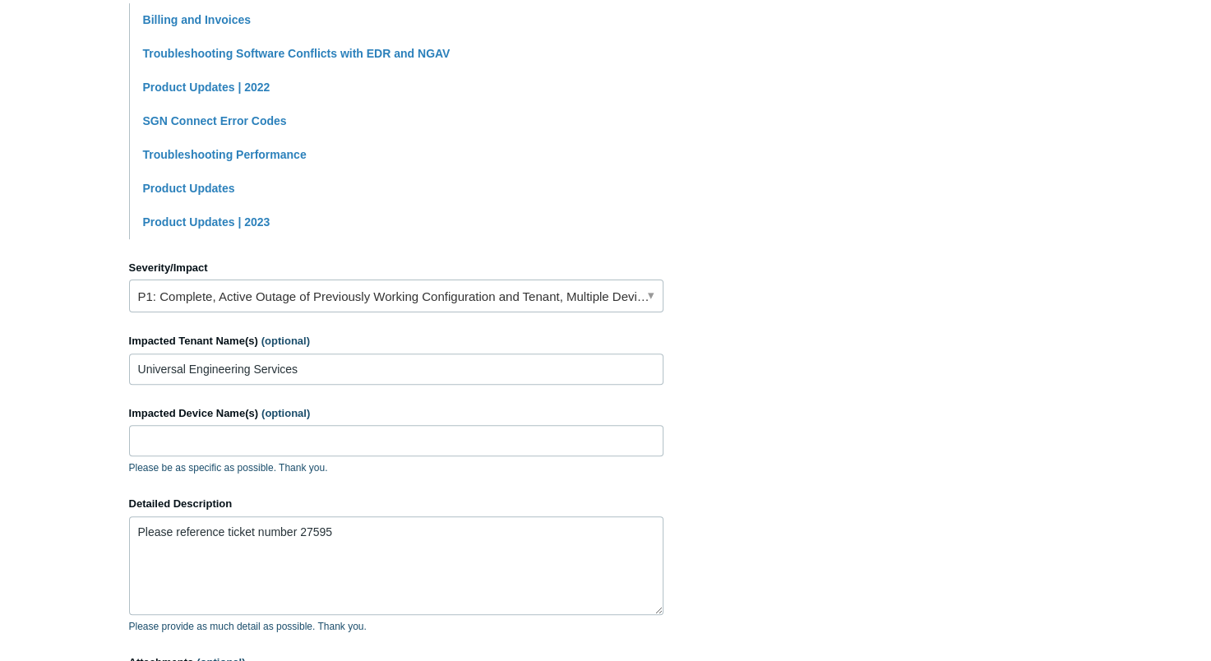
scroll to position [636, 0]
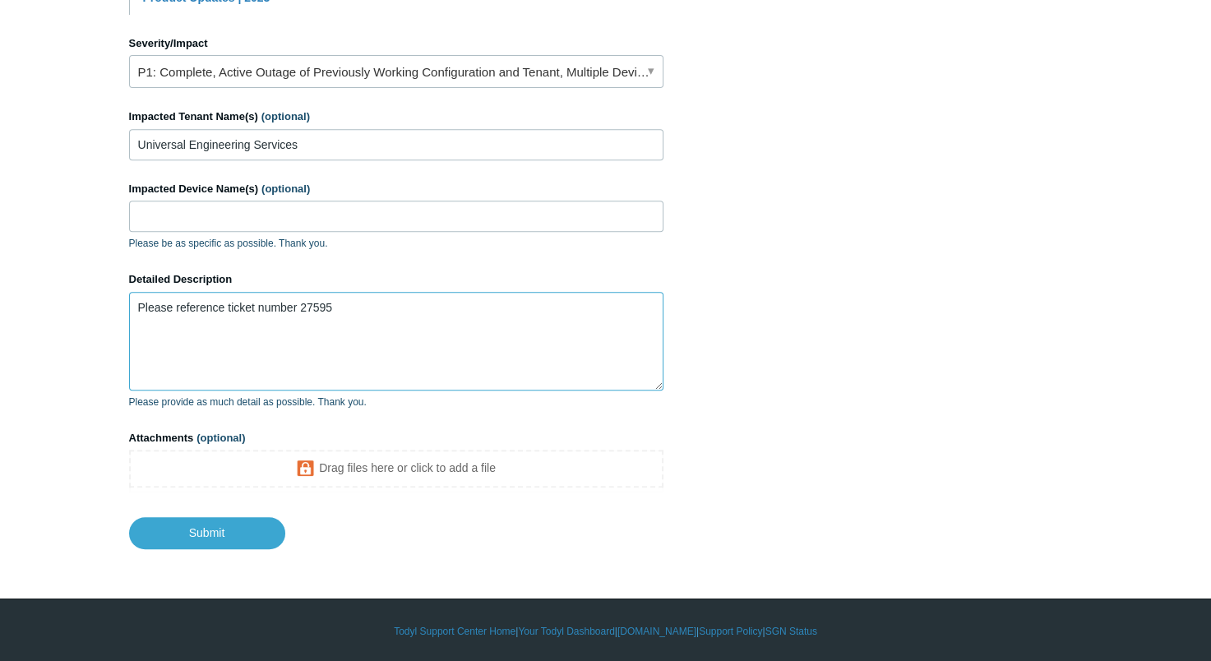
click at [359, 308] on textarea "Please reference ticket number 27595" at bounding box center [396, 341] width 535 height 99
type textarea "Please reference ticket number 27595 I am raising this as a P1 due to being una…"
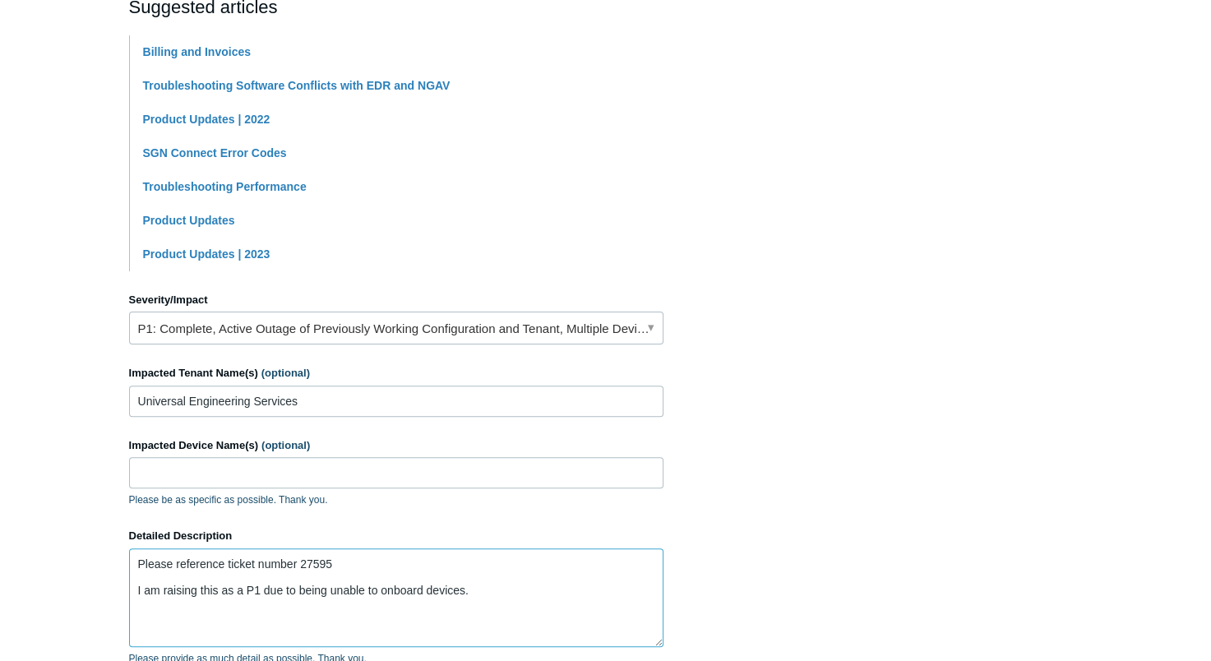
scroll to position [0, 0]
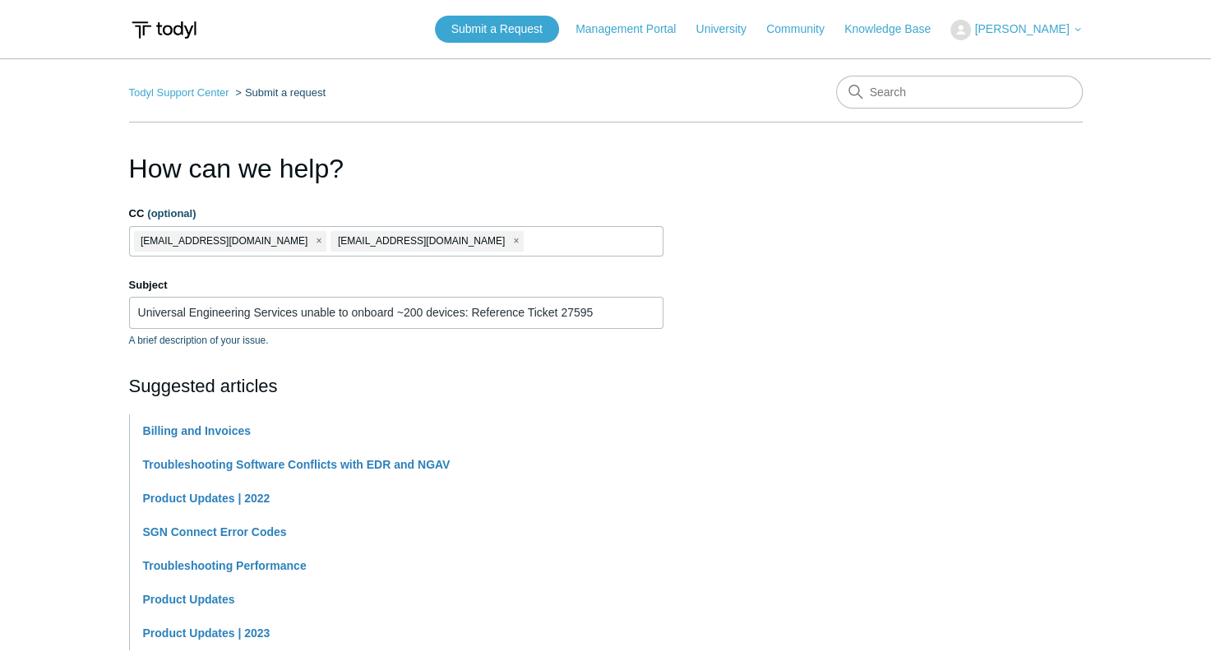
click at [1026, 31] on span "[PERSON_NAME]" at bounding box center [1021, 28] width 95 height 13
click at [1029, 62] on link "My Support Requests" at bounding box center [1031, 64] width 160 height 29
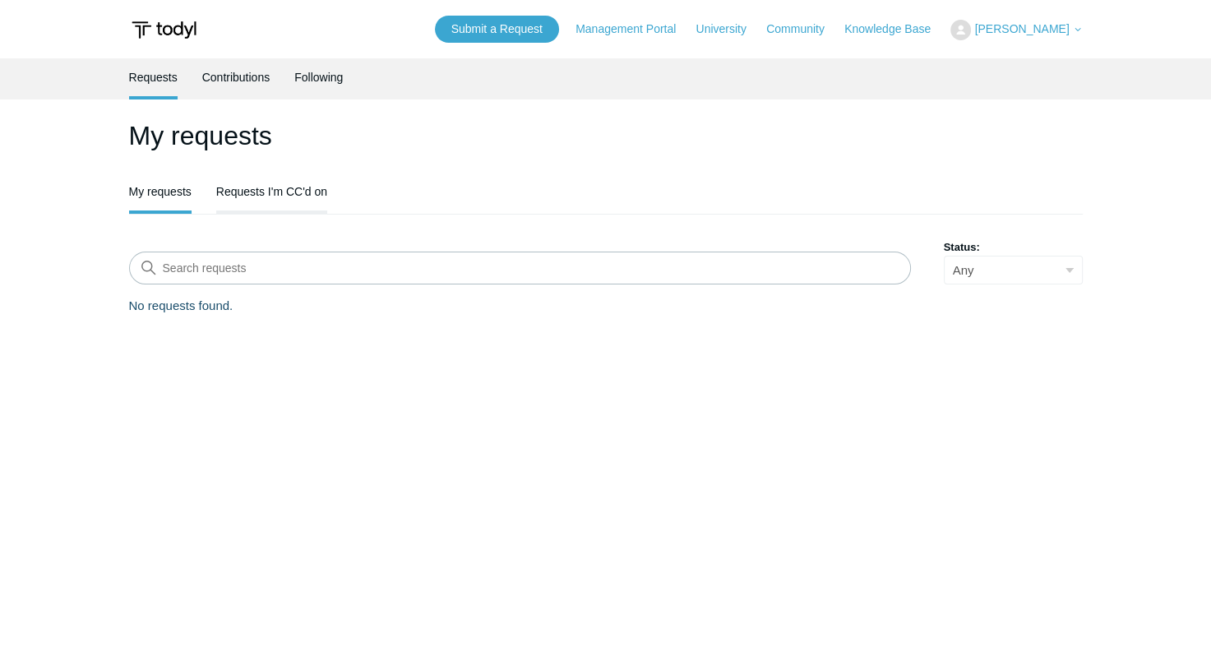
click at [247, 192] on link "Requests I'm CC'd on" at bounding box center [271, 190] width 111 height 35
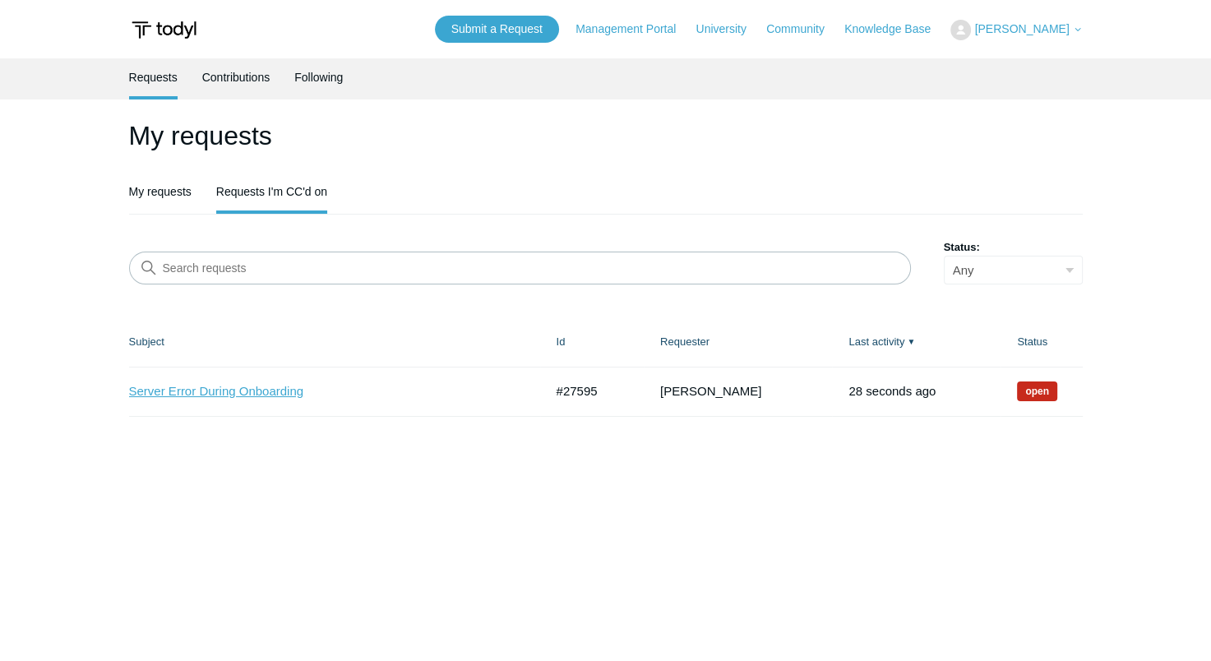
click at [202, 395] on link "Server Error During Onboarding" at bounding box center [324, 391] width 391 height 19
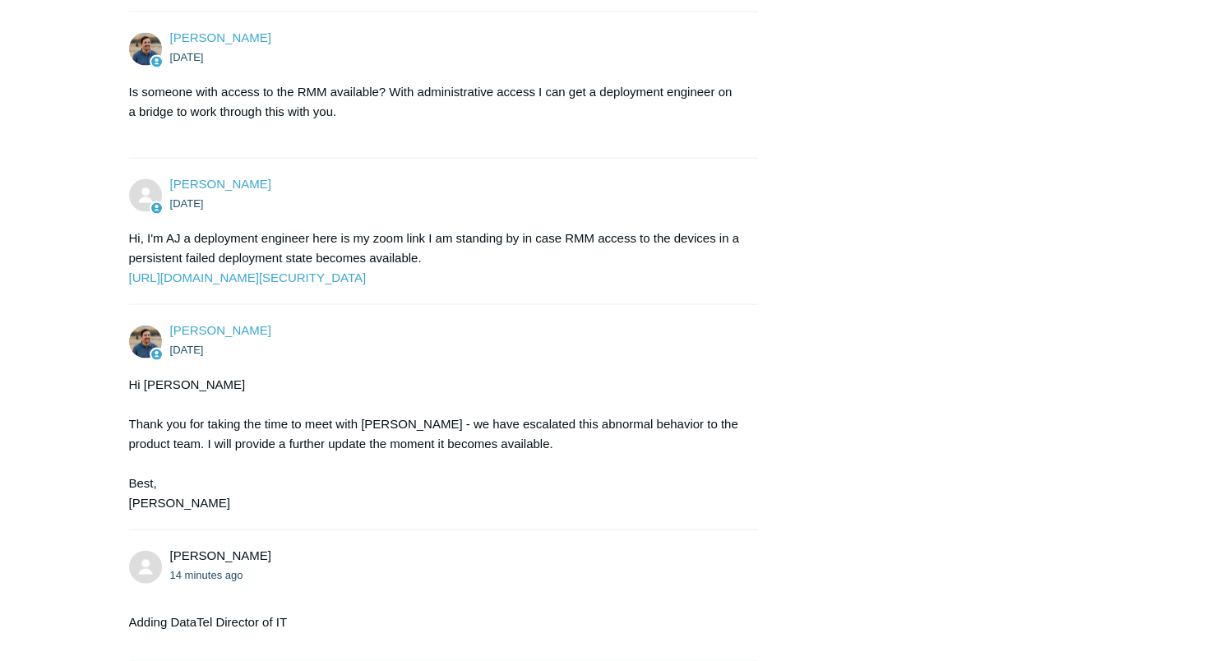
scroll to position [3783, 0]
